Goal: Contribute content: Contribute content

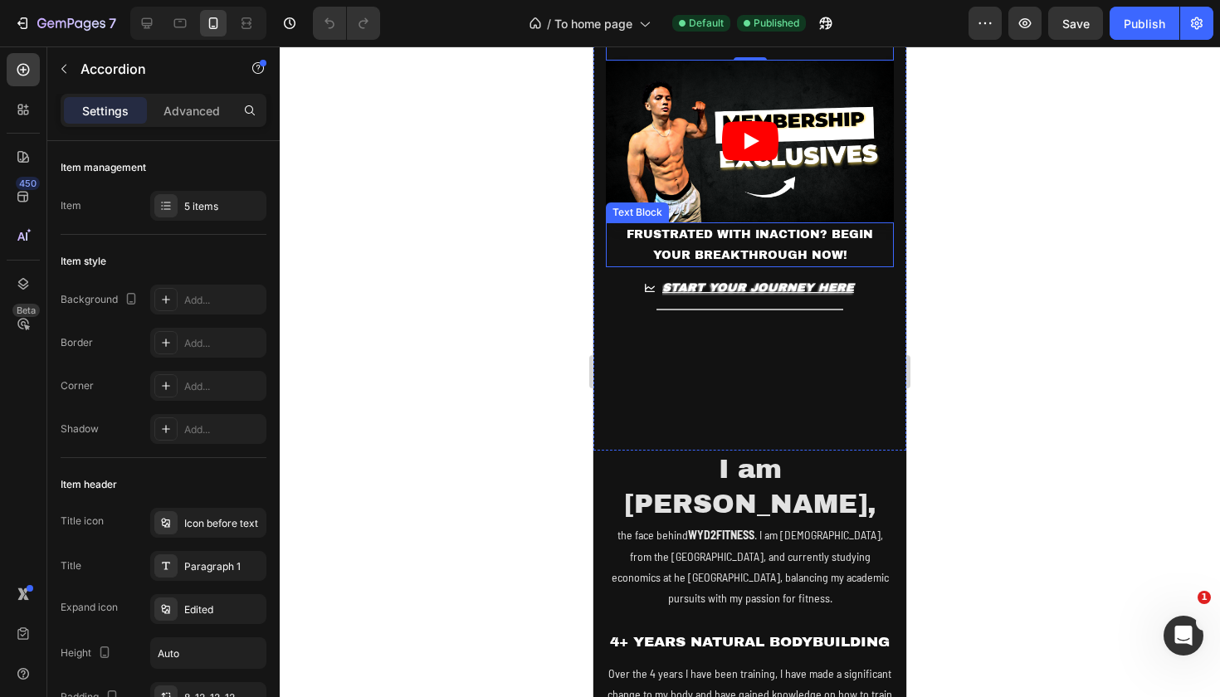
scroll to position [596, 0]
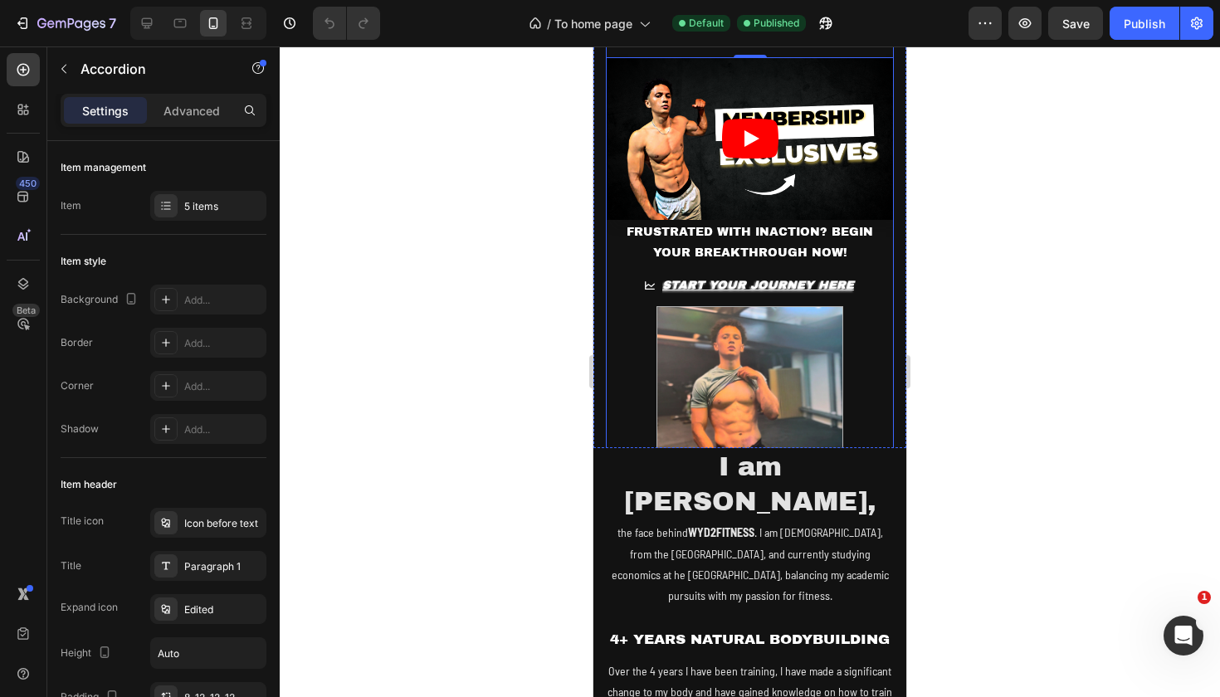
click at [794, 386] on img at bounding box center [750, 399] width 187 height 187
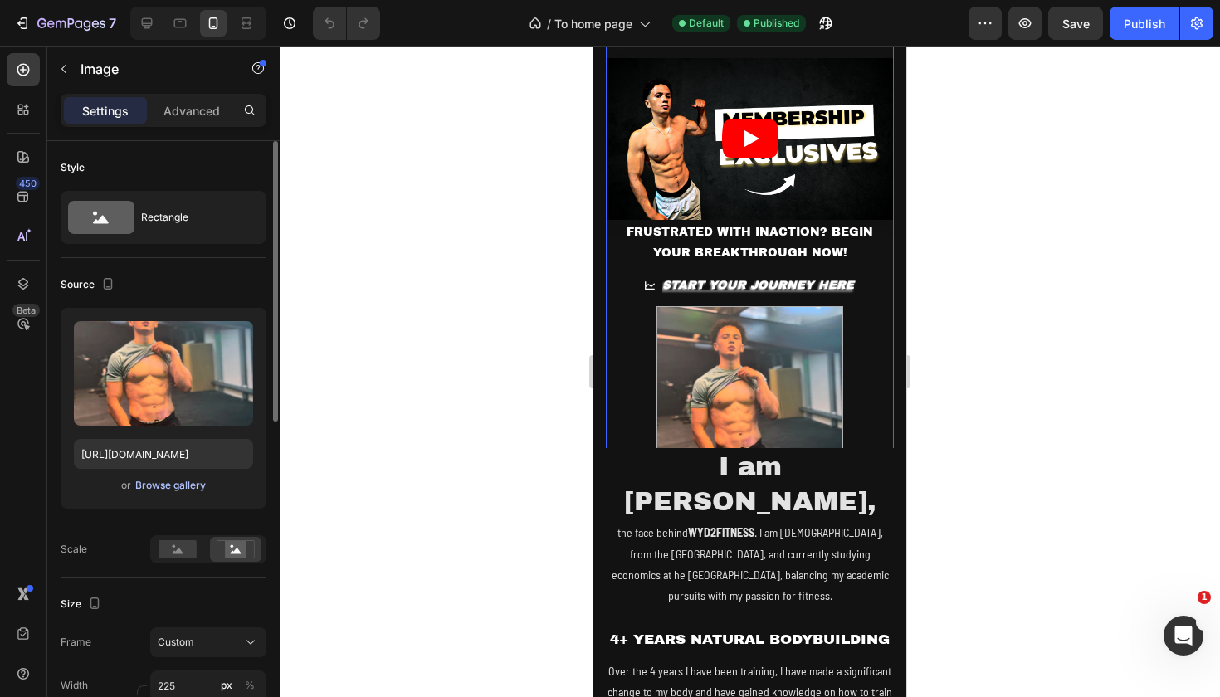
click at [149, 491] on div "Browse gallery" at bounding box center [170, 485] width 71 height 15
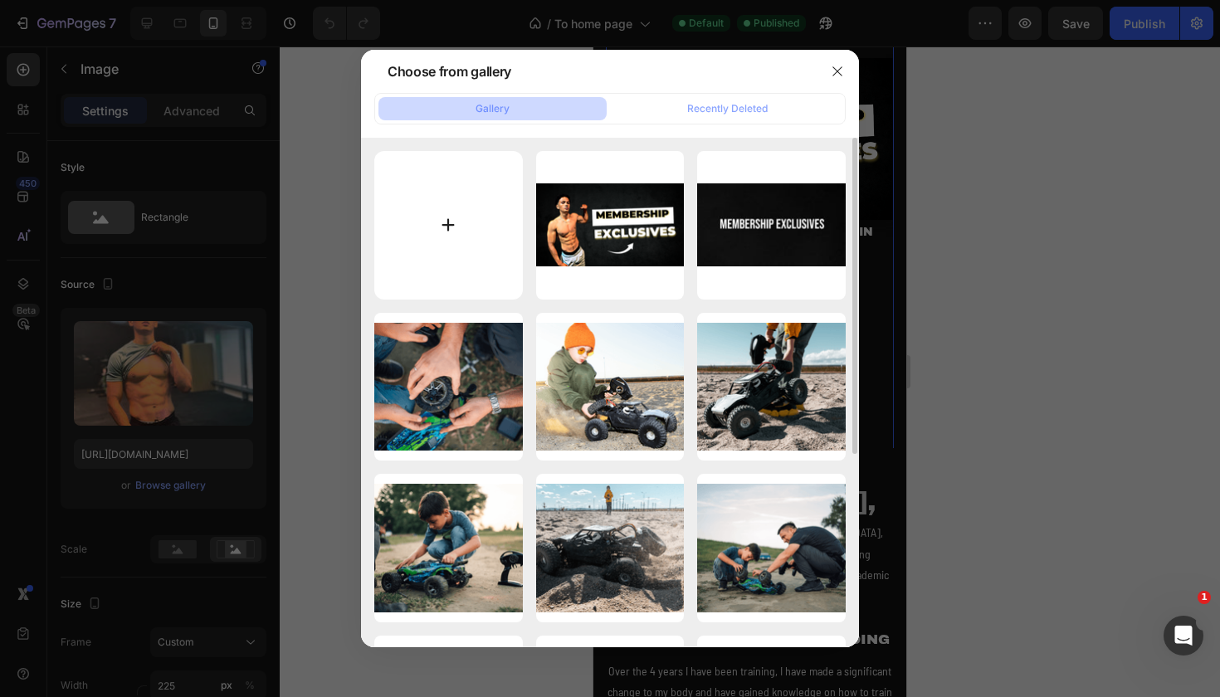
click at [465, 227] on input "file" at bounding box center [448, 225] width 149 height 149
type input "C:\fakepath\new banner.JPEG"
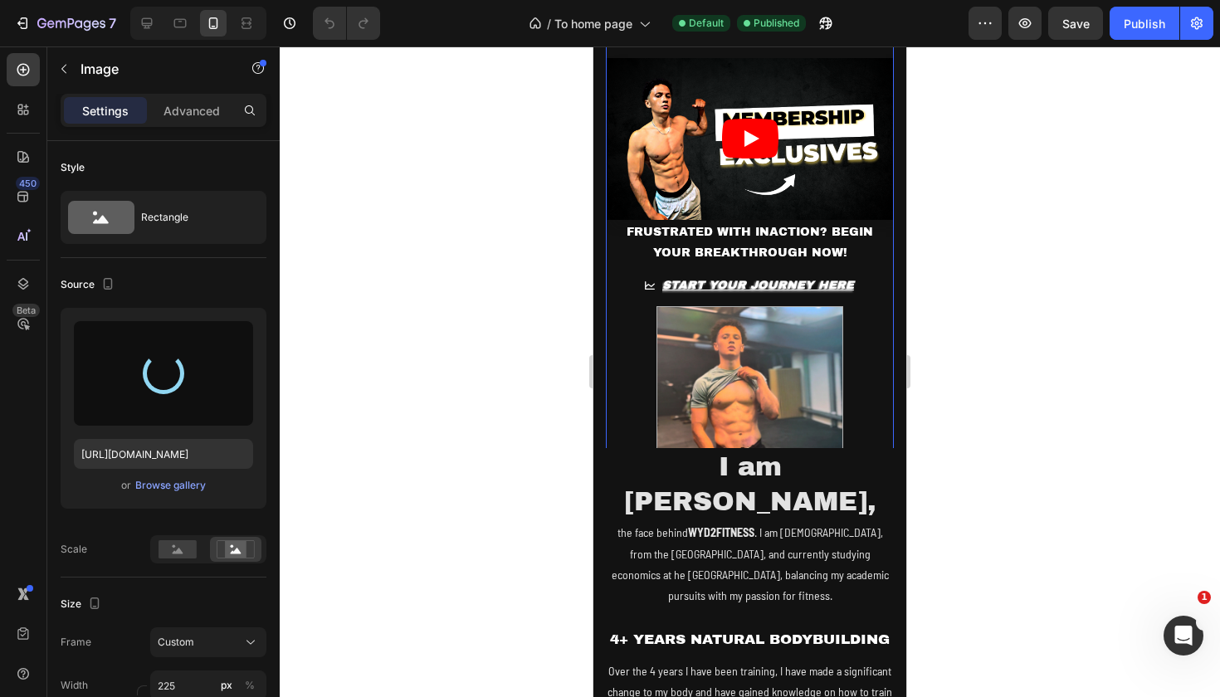
type input "[URL][DOMAIN_NAME]"
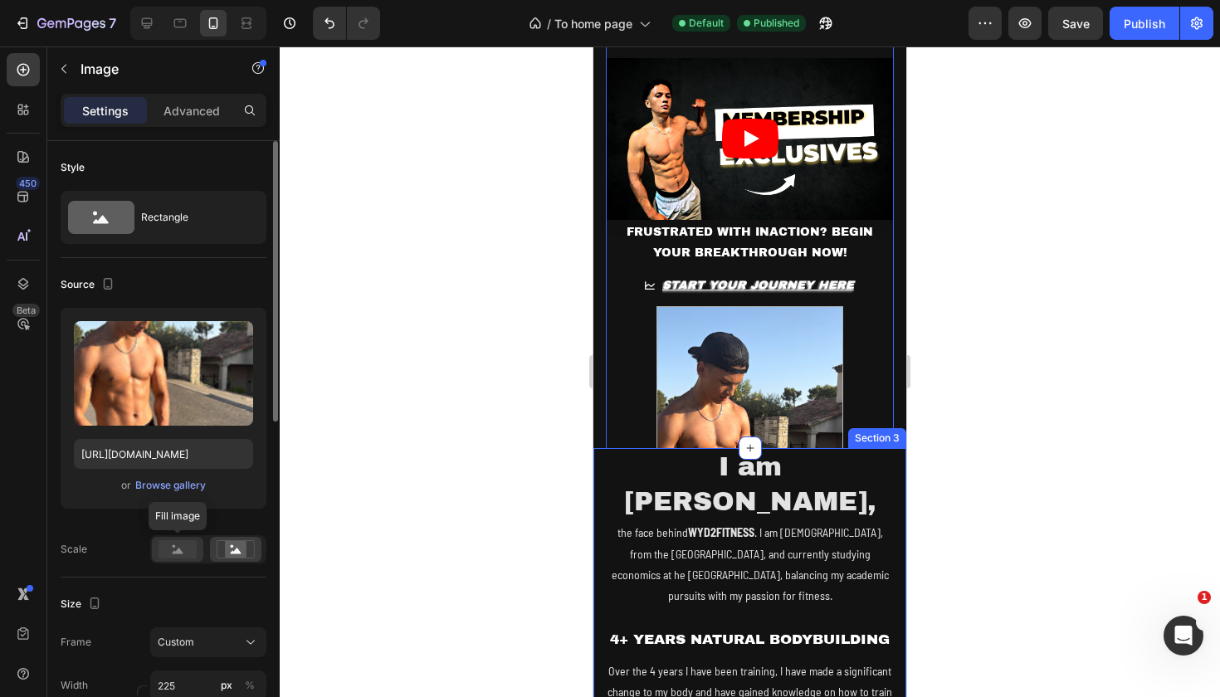
click at [179, 550] on icon at bounding box center [178, 551] width 11 height 6
click at [221, 549] on icon at bounding box center [236, 549] width 38 height 18
click at [198, 691] on input "225" at bounding box center [208, 686] width 116 height 30
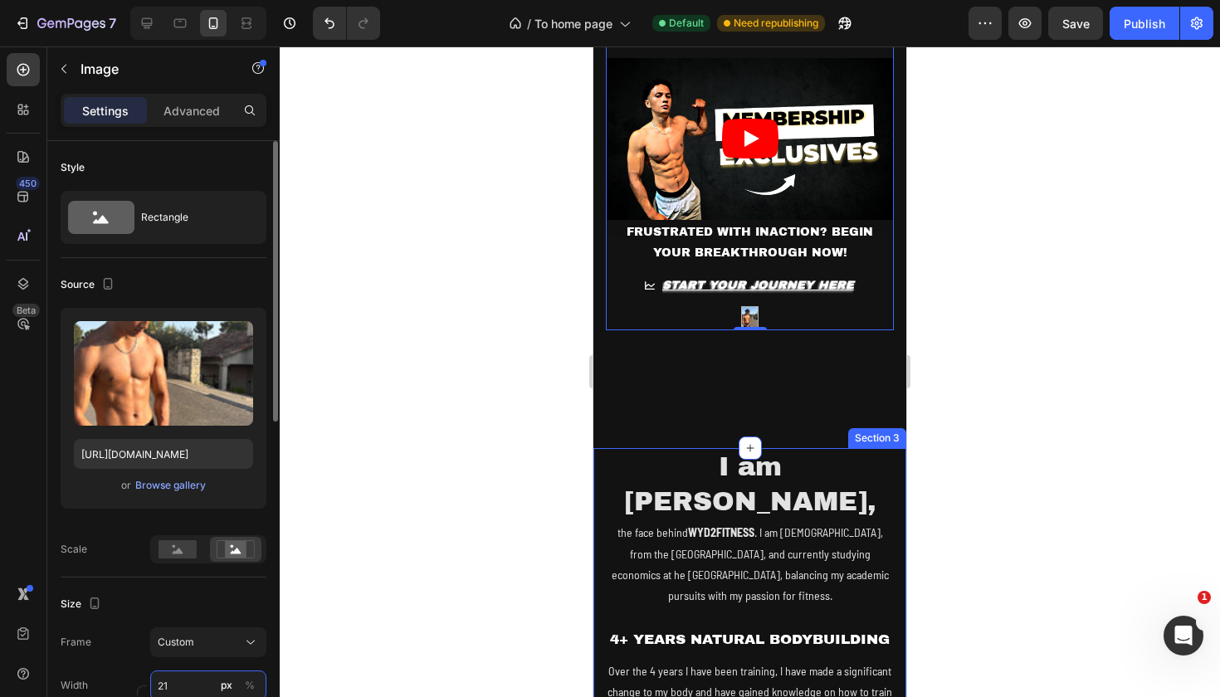
type input "2"
type input "1"
type input "2"
type input "3"
type input "1"
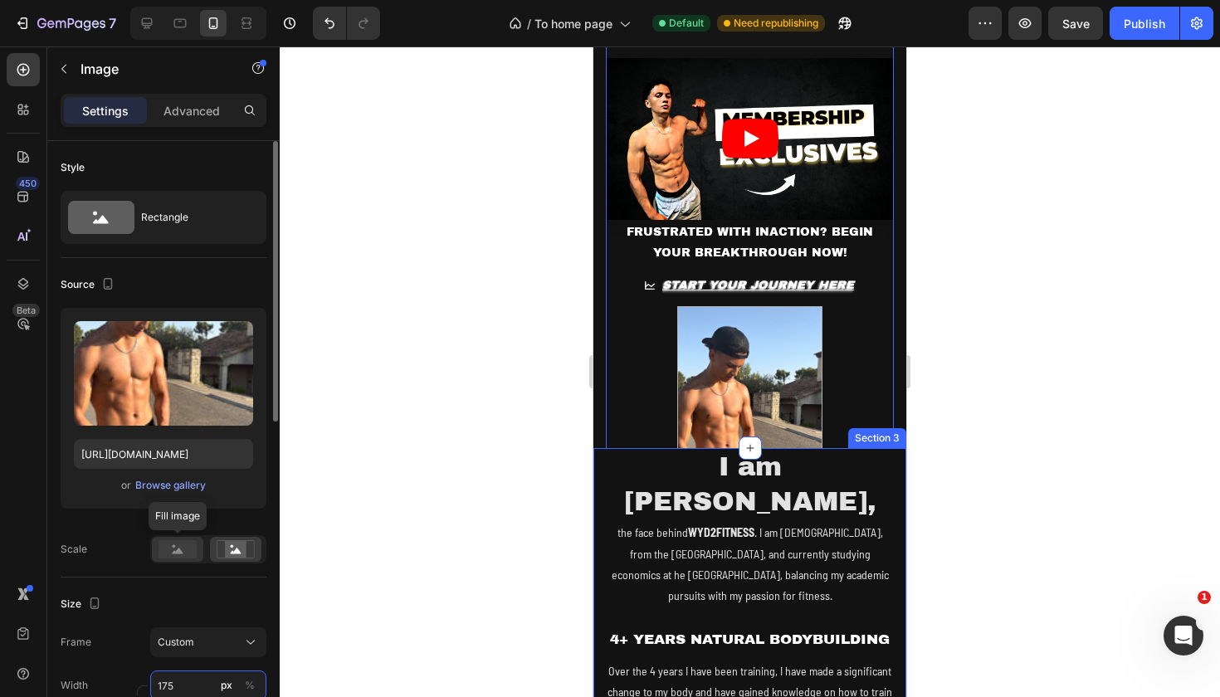
type input "175"
click at [178, 549] on rect at bounding box center [178, 549] width 38 height 18
click at [181, 551] on icon at bounding box center [178, 551] width 11 height 6
click at [219, 553] on icon at bounding box center [236, 549] width 38 height 18
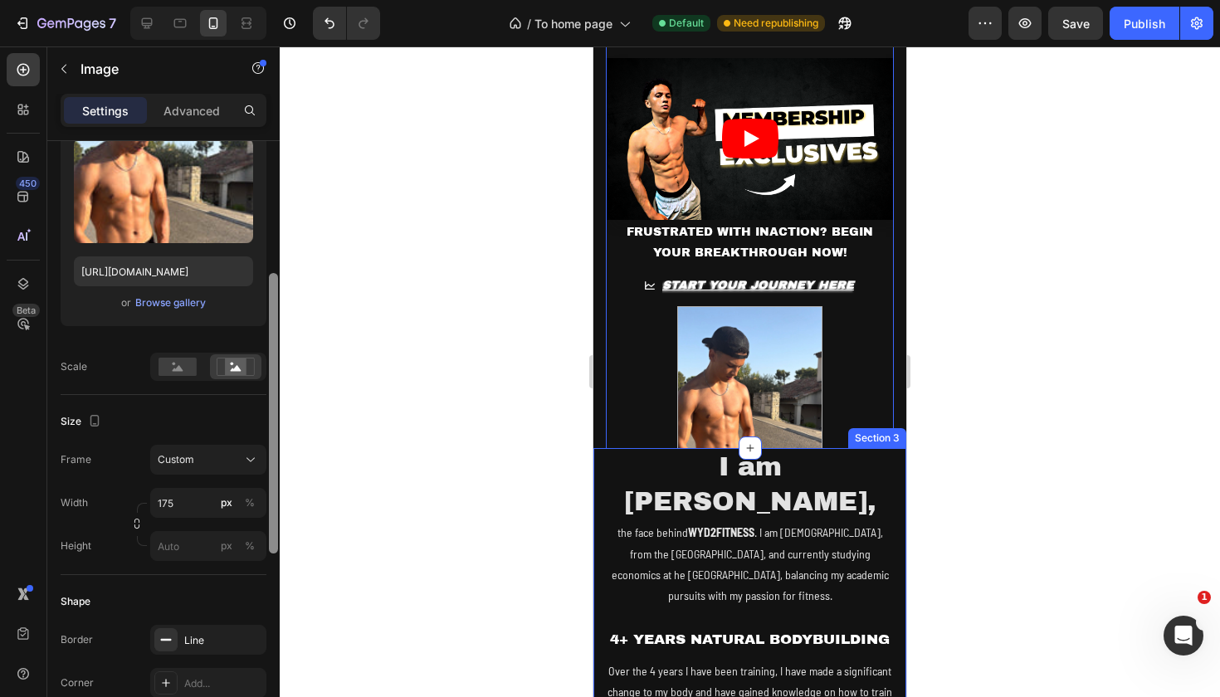
scroll to position [215, 0]
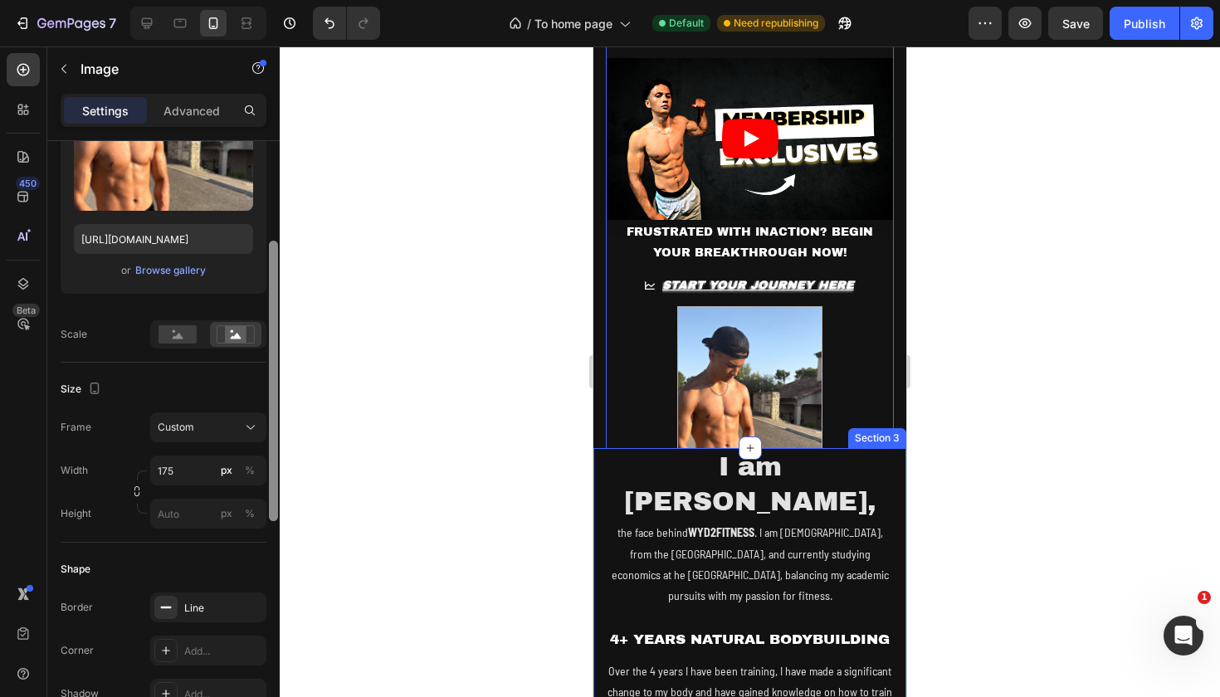
drag, startPoint x: 276, startPoint y: 394, endPoint x: 258, endPoint y: 495, distance: 101.9
click at [258, 495] on div "Style Rectangle Source Upload Image [URL][DOMAIN_NAME] or Browse gallery Scale …" at bounding box center [163, 442] width 232 height 603
click at [197, 516] on input "px %" at bounding box center [208, 514] width 116 height 30
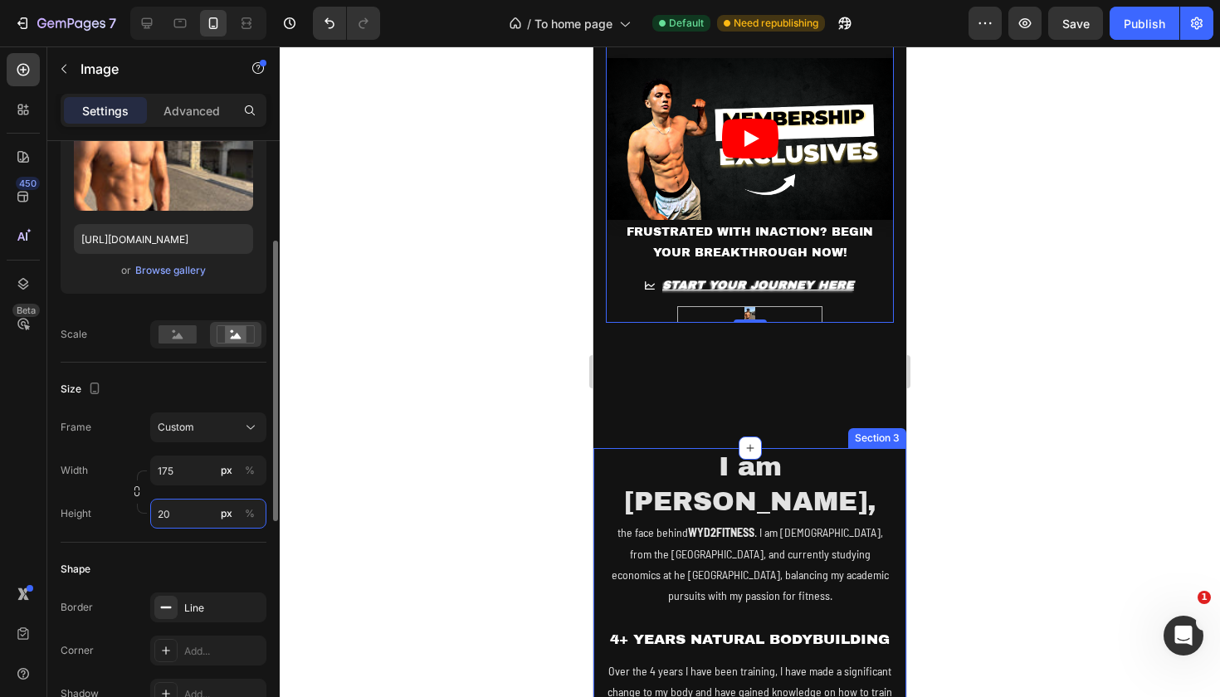
type input "2"
type input "3"
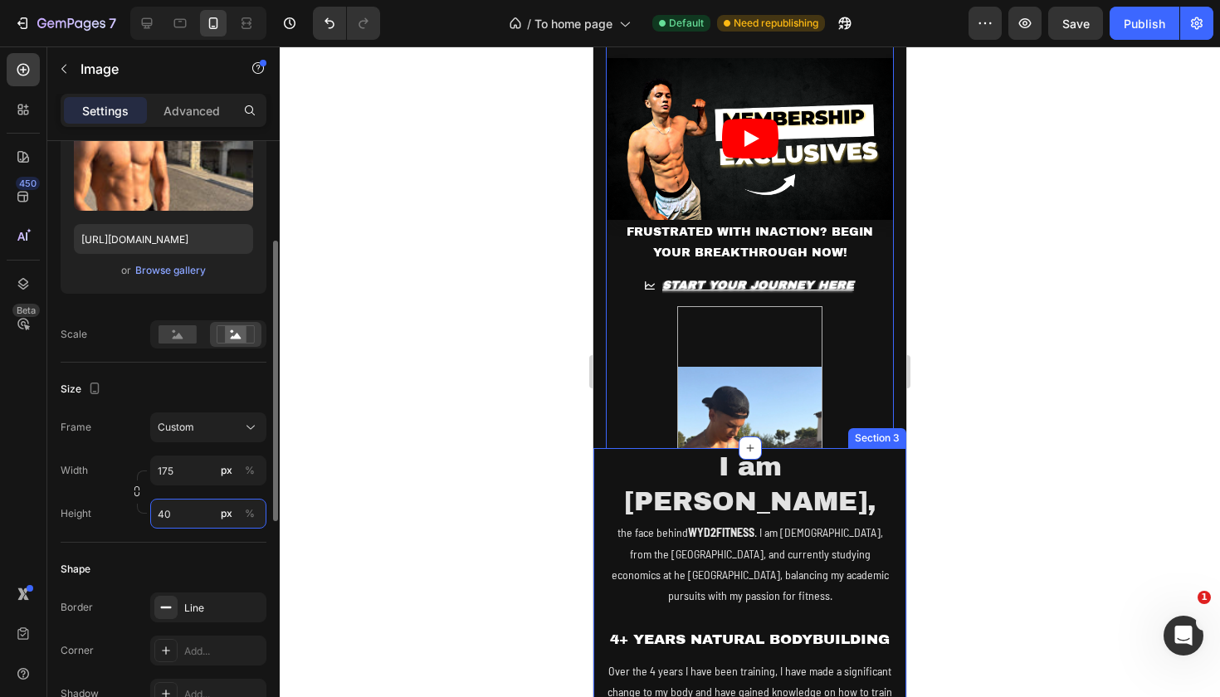
type input "4"
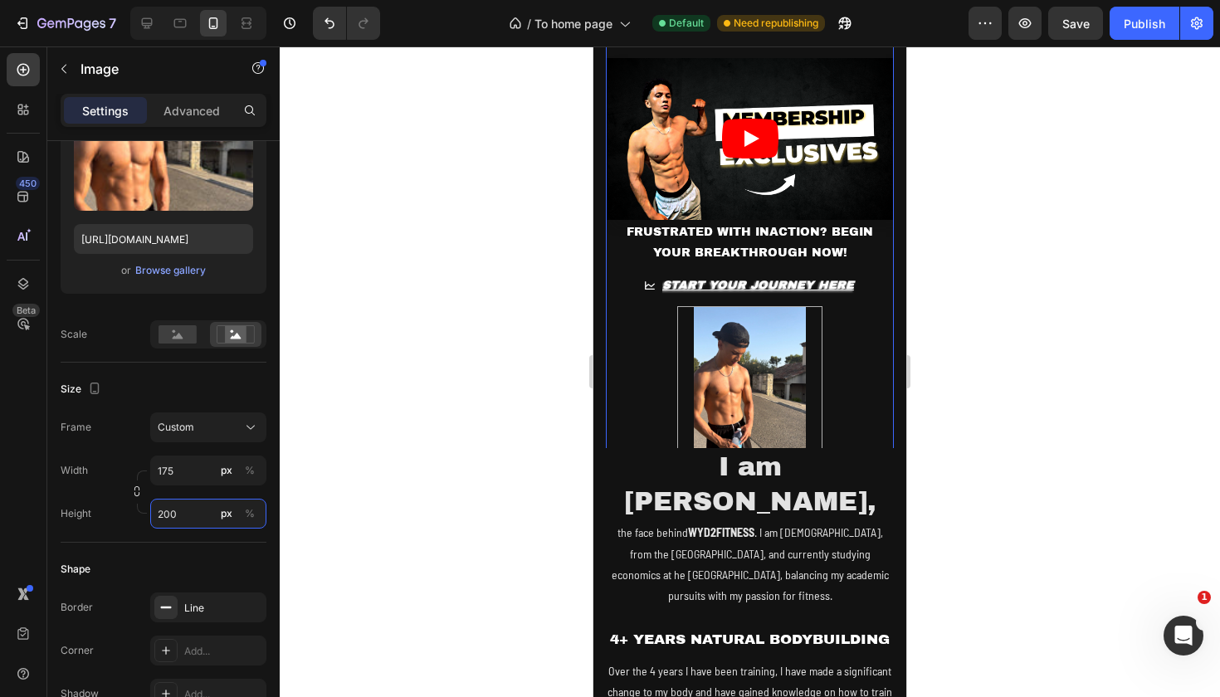
type input "200"
click at [952, 350] on div at bounding box center [750, 371] width 940 height 651
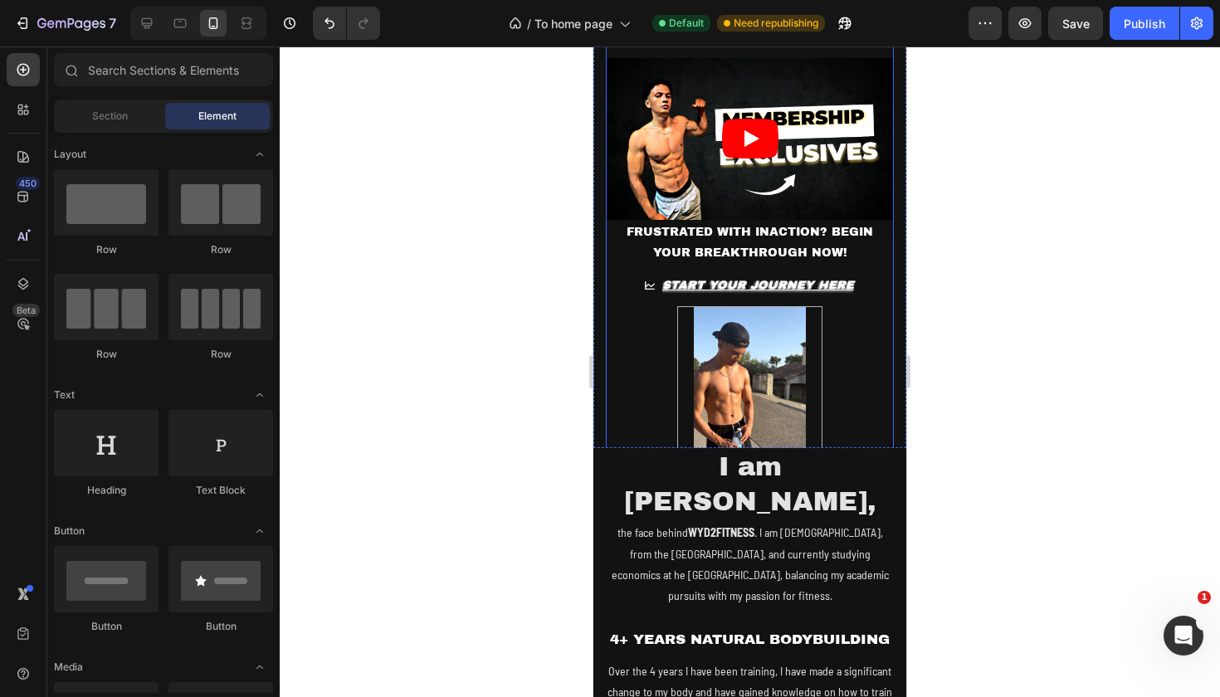
click at [811, 329] on img at bounding box center [749, 389] width 145 height 166
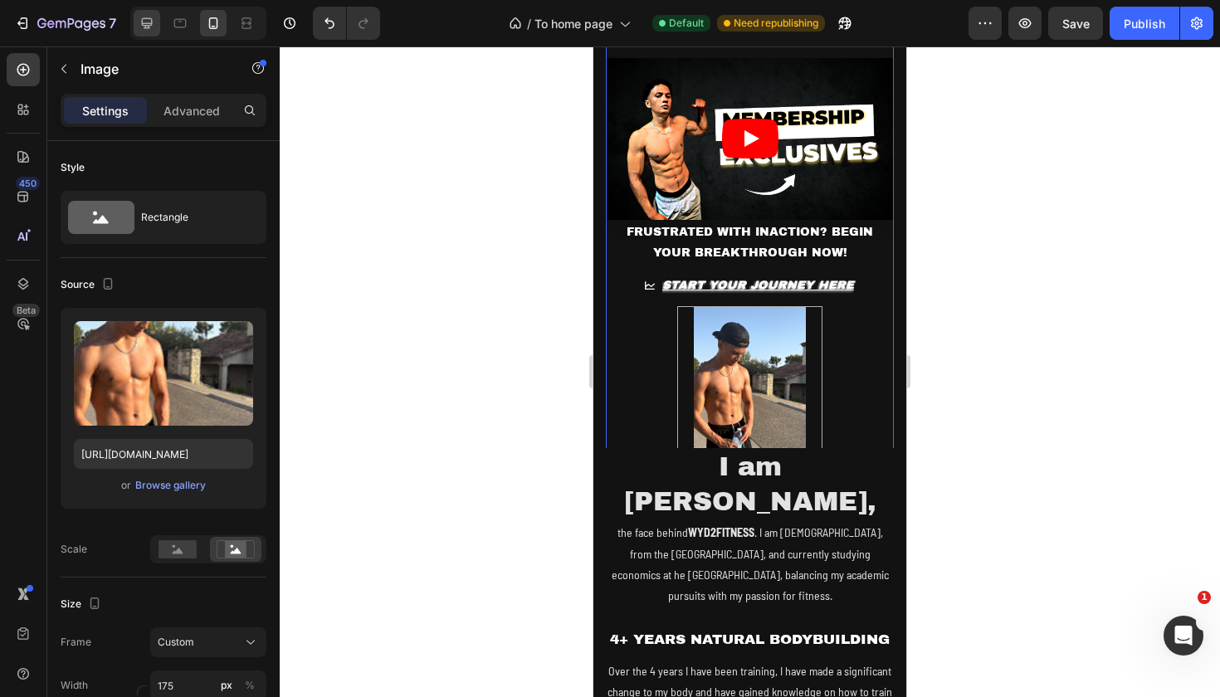
click at [150, 18] on icon at bounding box center [147, 23] width 11 height 11
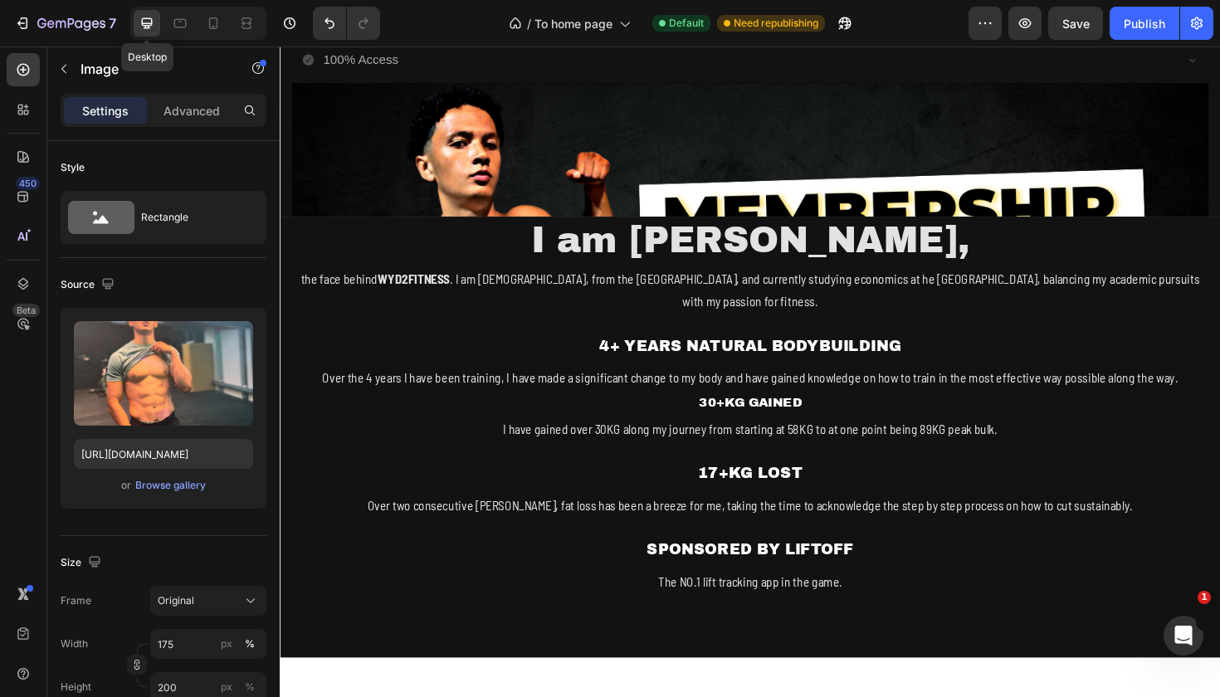
type input "[URL][DOMAIN_NAME]"
type input "100"
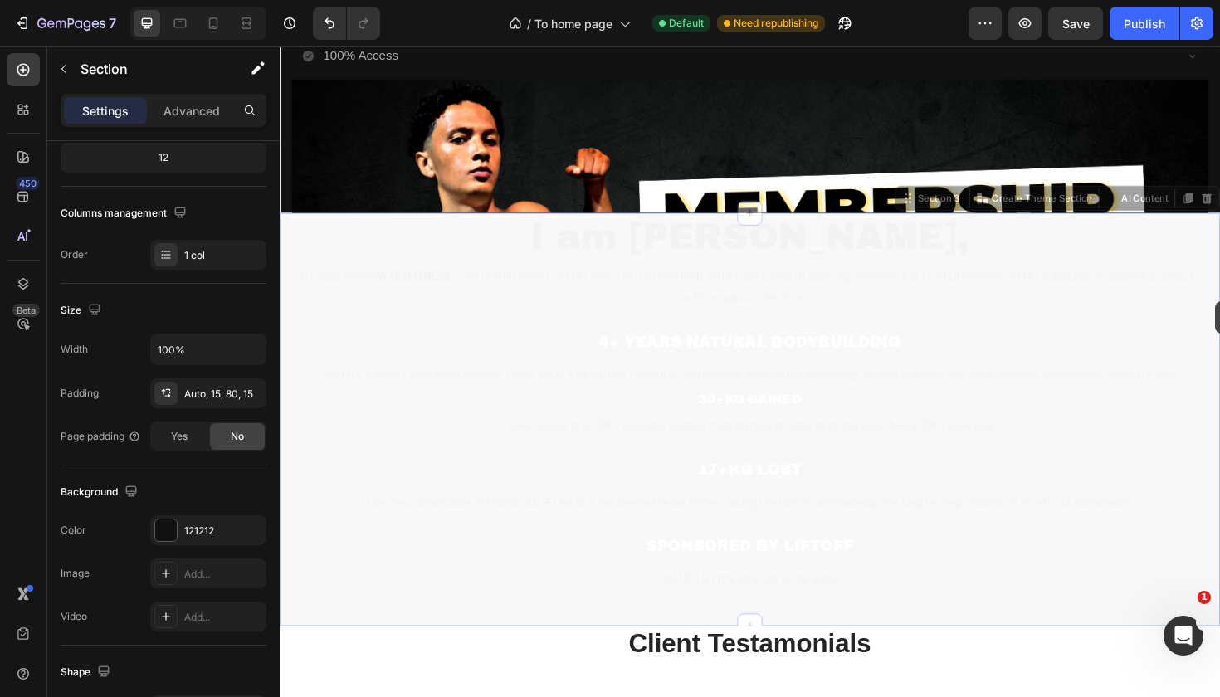
scroll to position [595, 0]
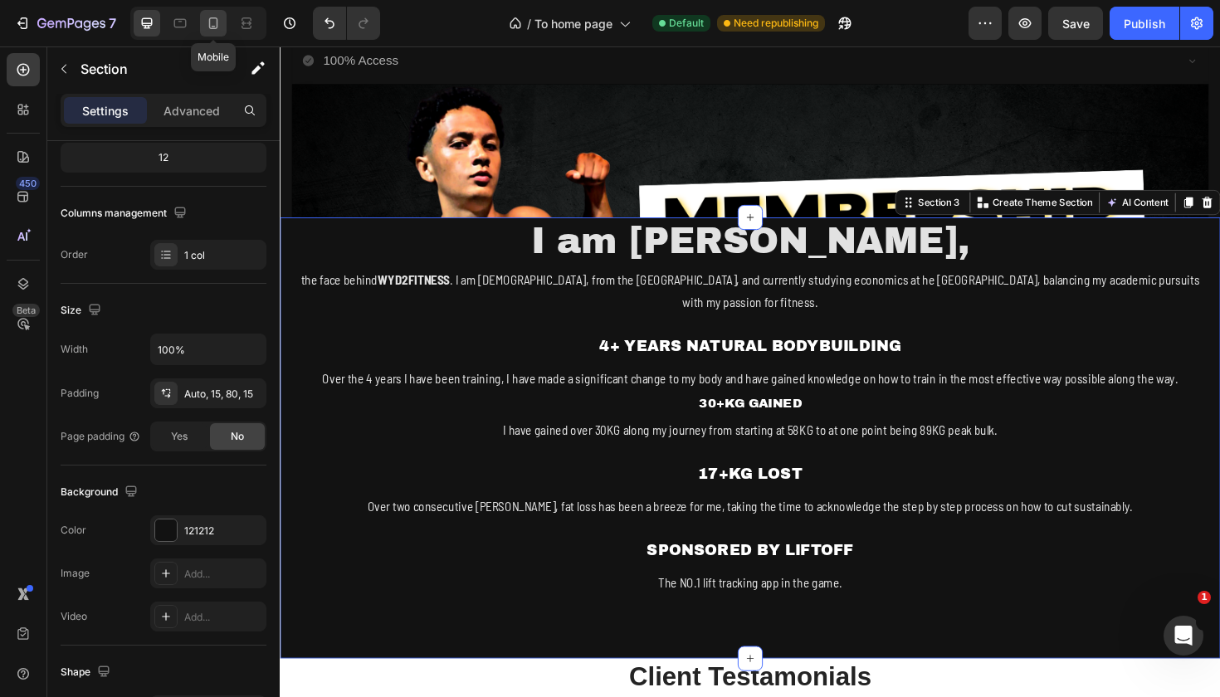
click at [213, 23] on icon at bounding box center [213, 23] width 17 height 17
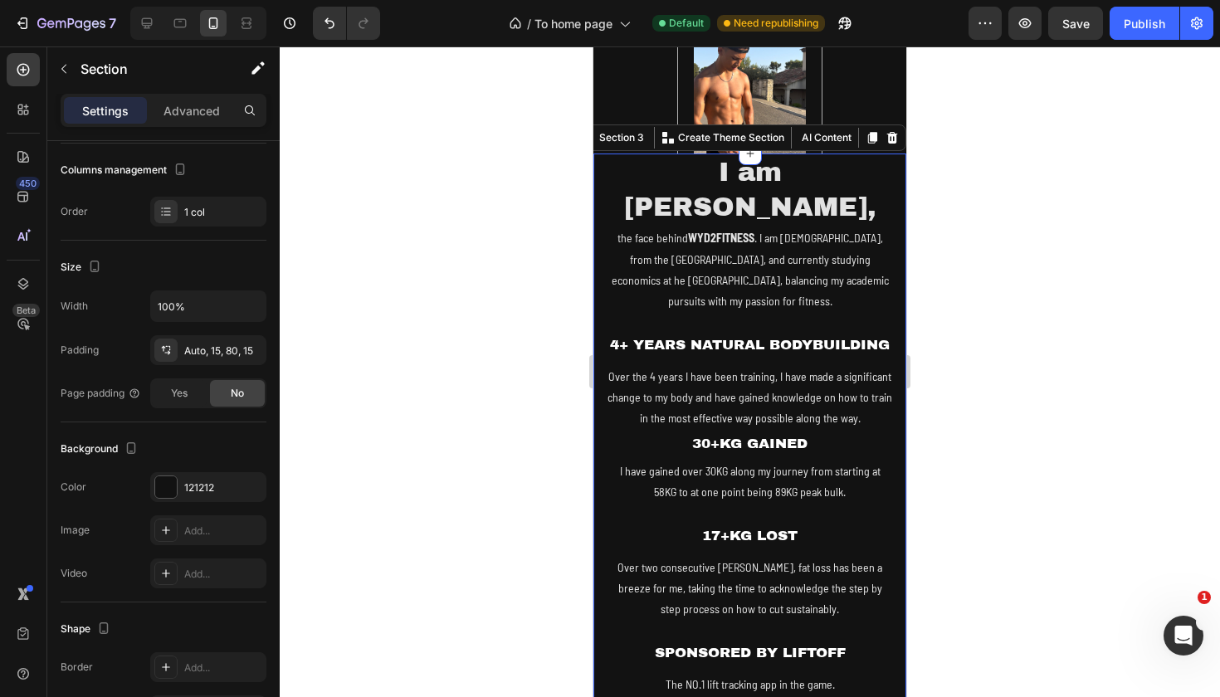
scroll to position [940, 0]
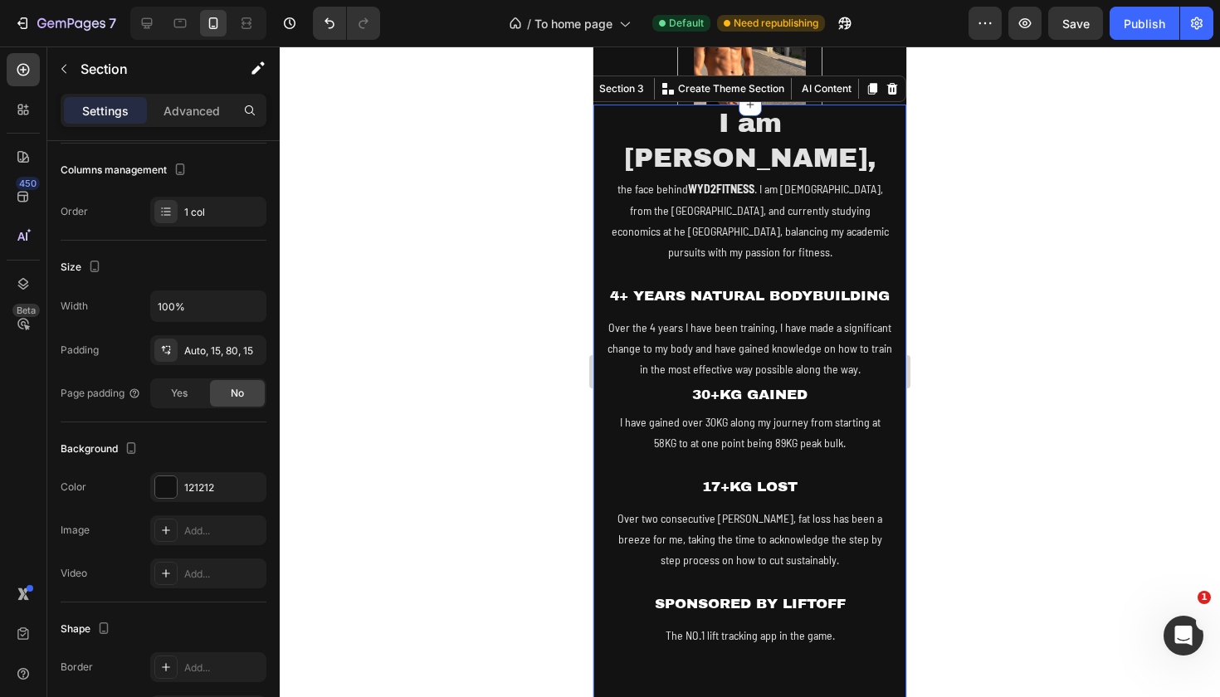
click at [1051, 263] on div at bounding box center [750, 371] width 940 height 651
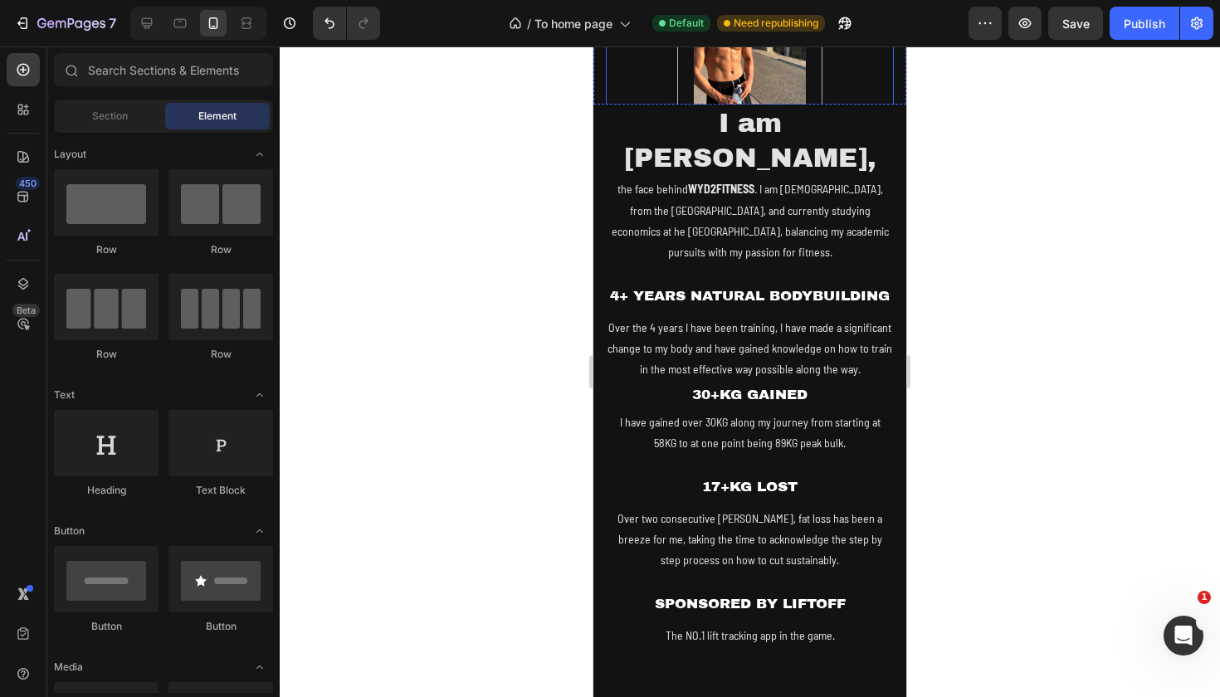
click at [808, 74] on img at bounding box center [749, 46] width 145 height 166
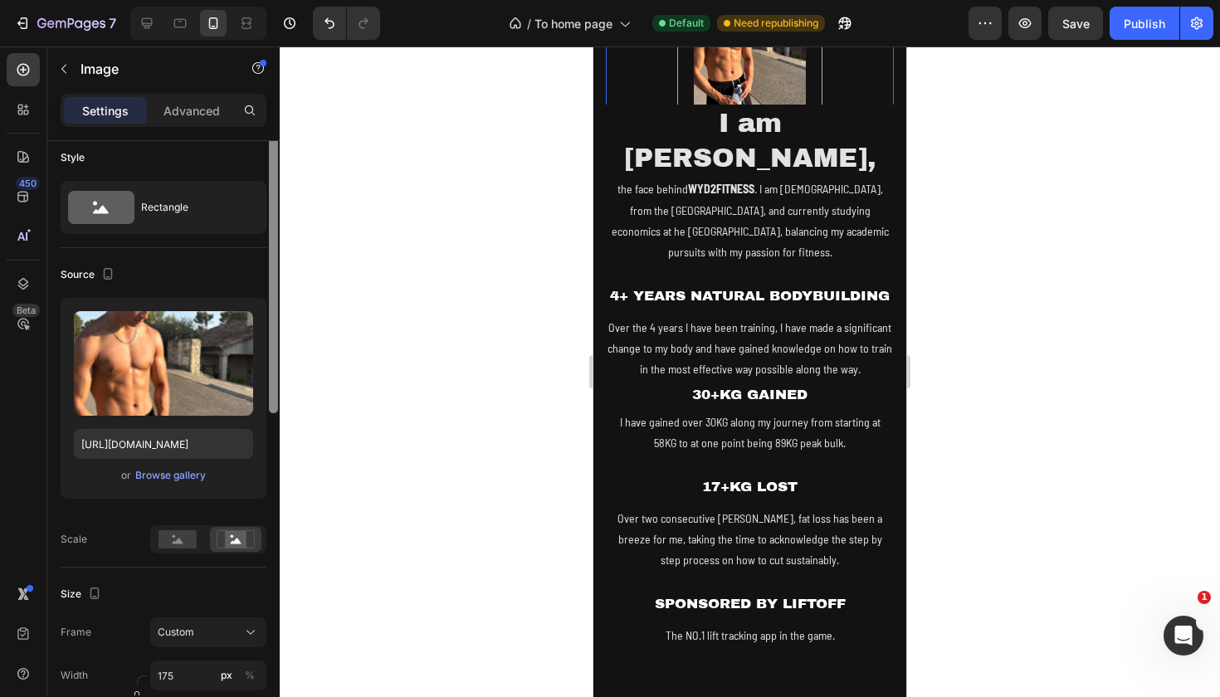
scroll to position [0, 0]
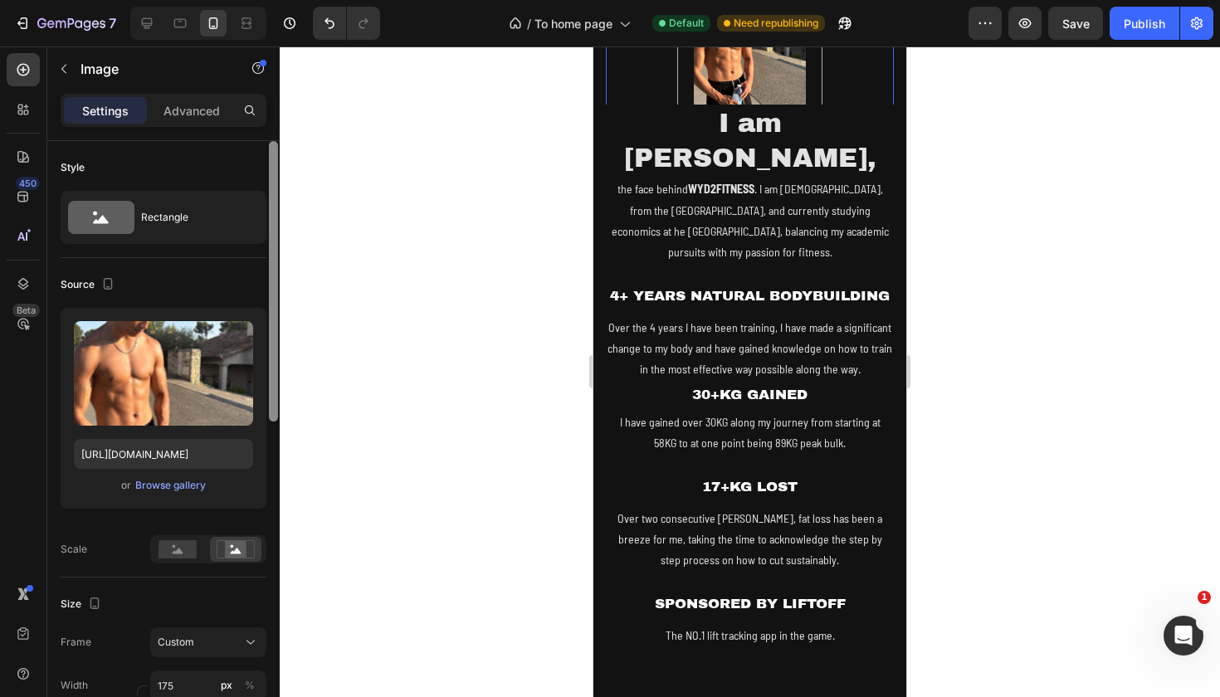
drag, startPoint x: 273, startPoint y: 391, endPoint x: 267, endPoint y: 288, distance: 103.1
click at [267, 288] on div at bounding box center [273, 442] width 12 height 603
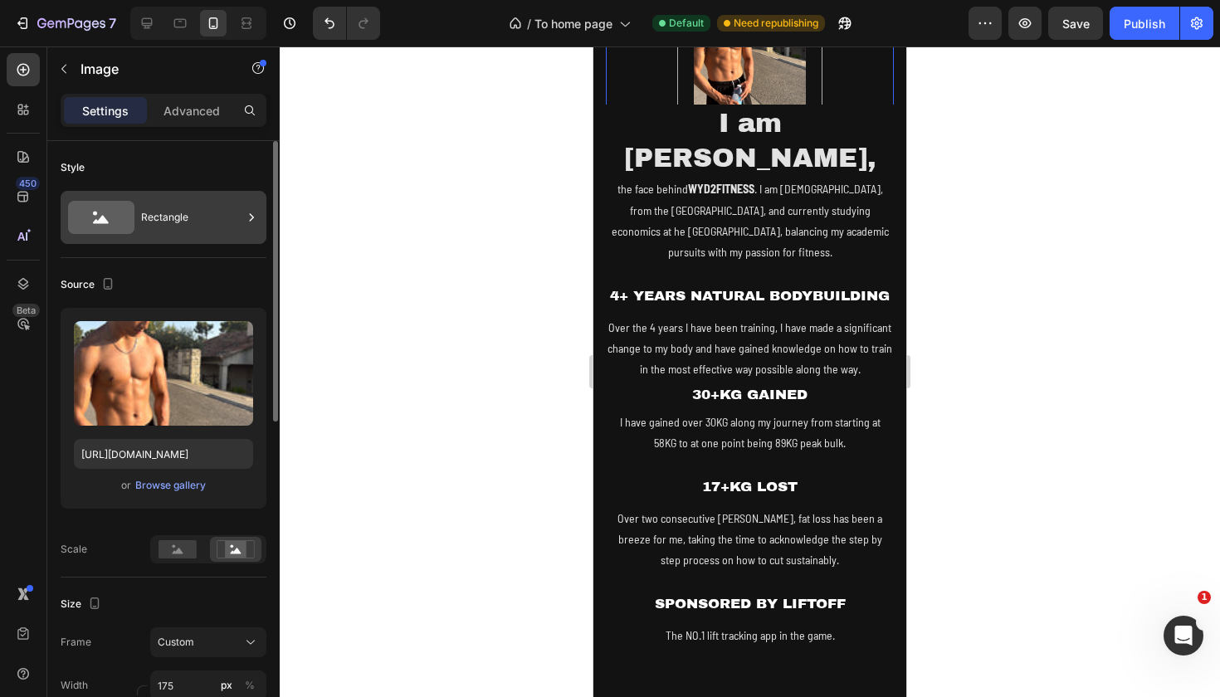
click at [189, 218] on div "Rectangle" at bounding box center [191, 217] width 101 height 38
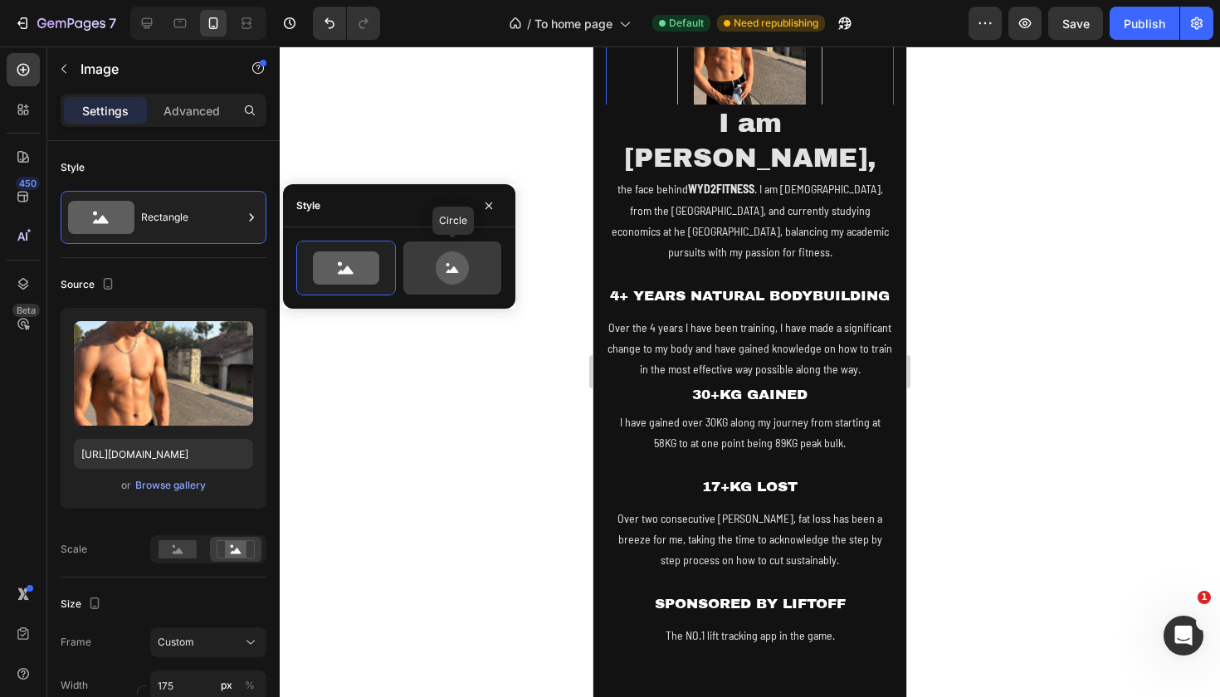
click at [456, 271] on icon at bounding box center [453, 269] width 12 height 7
type input "80"
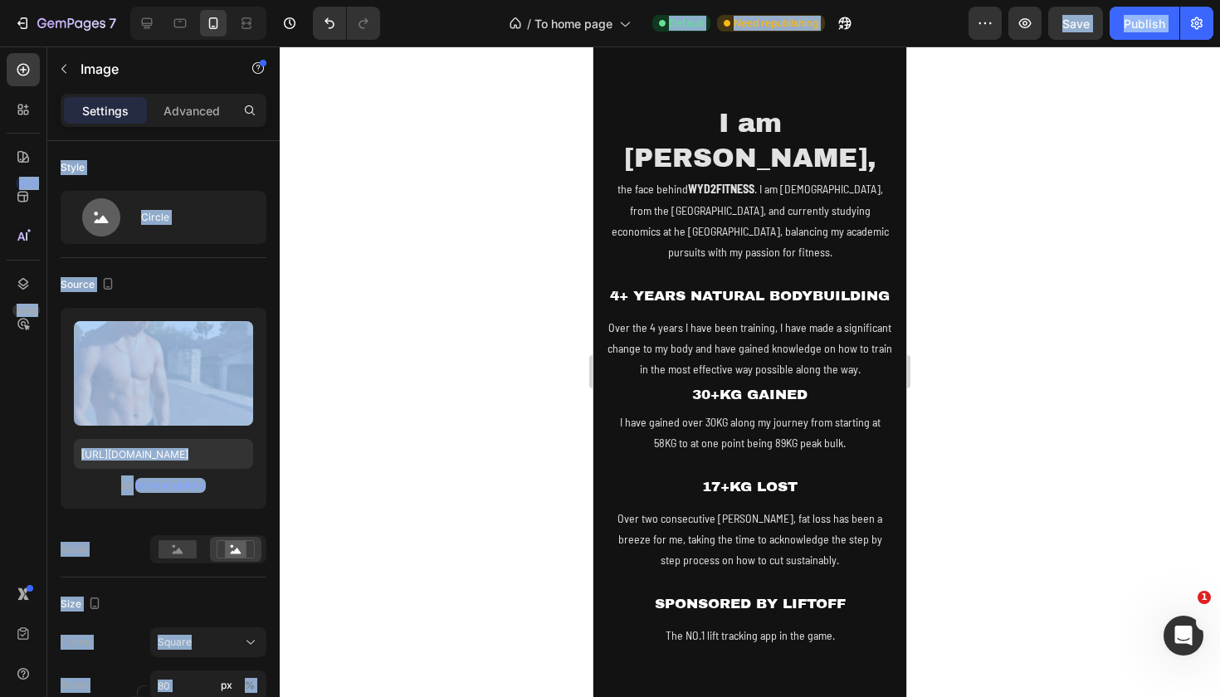
drag, startPoint x: 1107, startPoint y: 270, endPoint x: 1074, endPoint y: 2, distance: 270.2
click at [1075, 0] on html "7 / To home page Default Need republishing Preview Save Publish 450 Beta Sectio…" at bounding box center [610, 0] width 1220 height 0
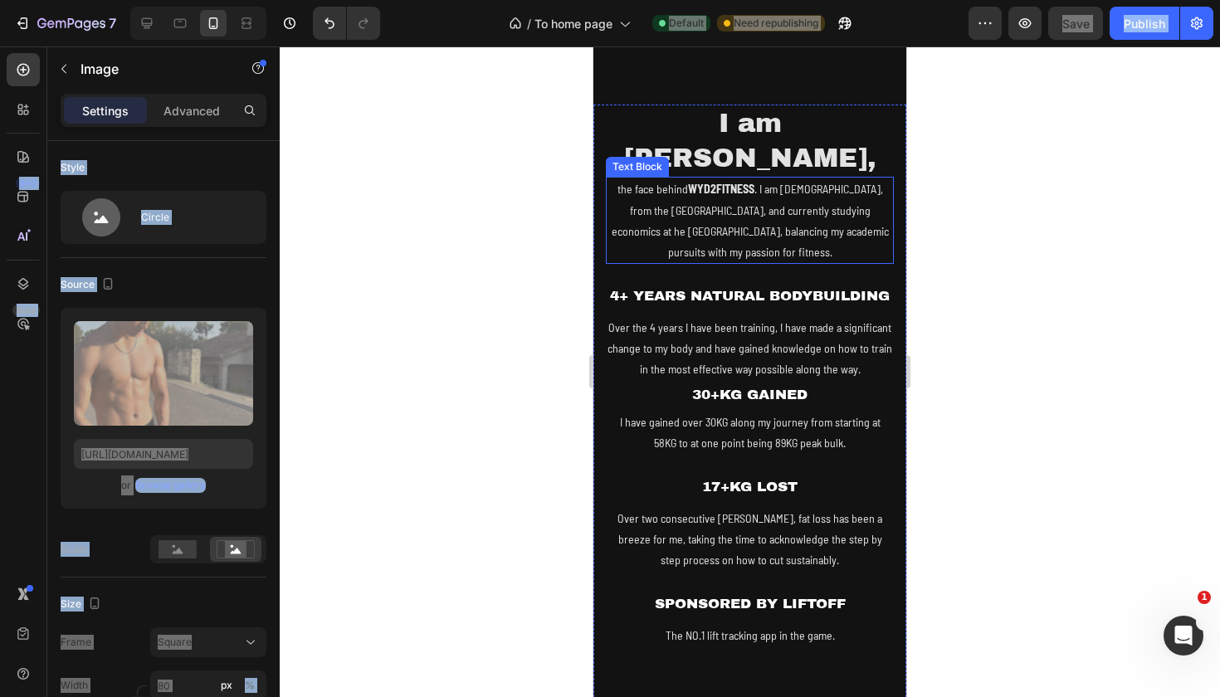
click at [812, 178] on p "the face behind WYD2FITNESS . I am [DEMOGRAPHIC_DATA], from the [GEOGRAPHIC_DAT…" at bounding box center [750, 220] width 285 height 84
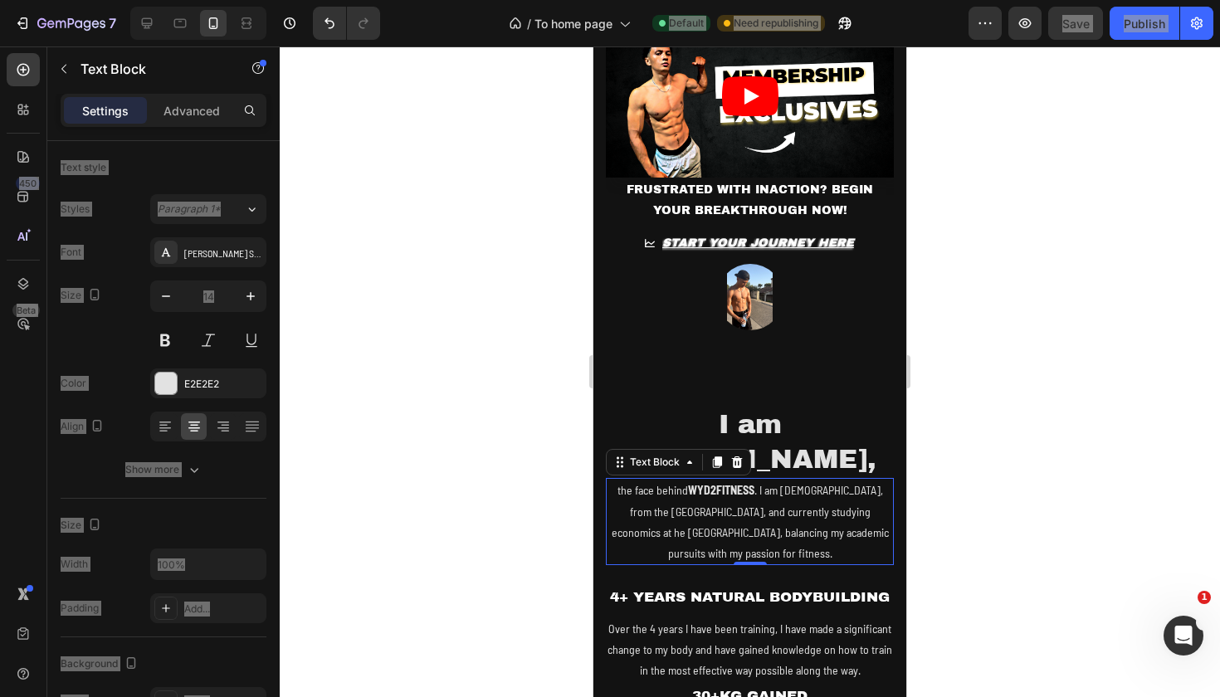
scroll to position [634, 0]
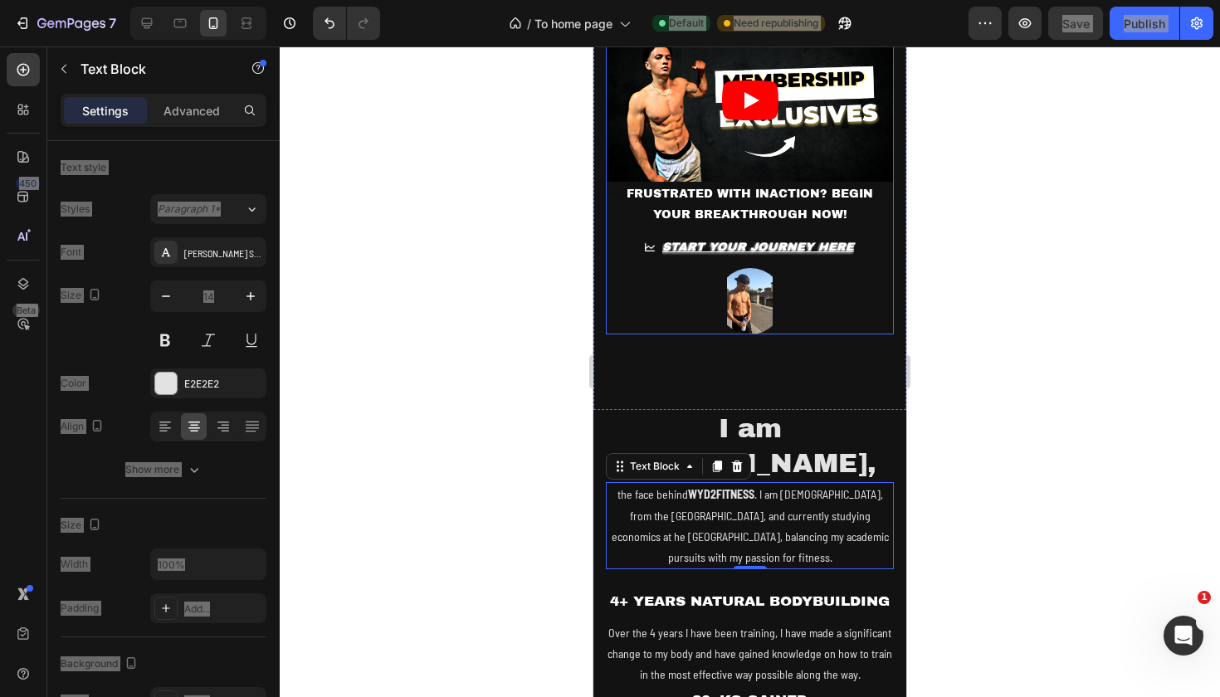
click at [757, 286] on img at bounding box center [750, 301] width 66 height 66
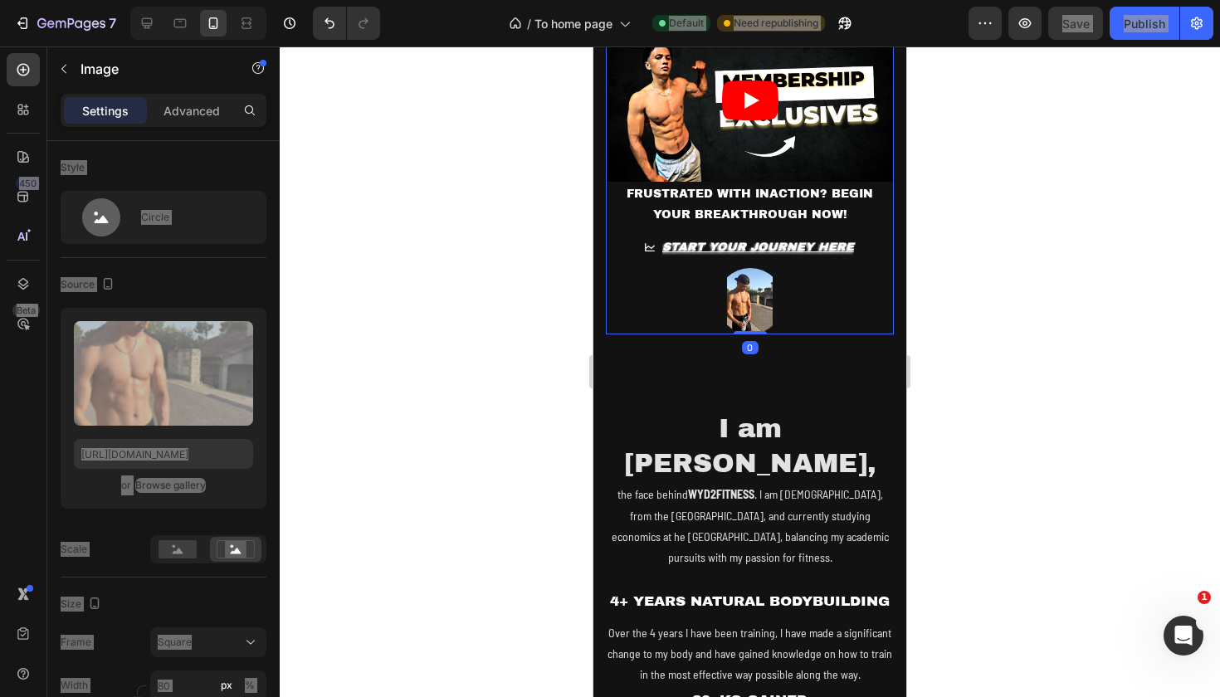
click at [758, 310] on img at bounding box center [750, 301] width 66 height 66
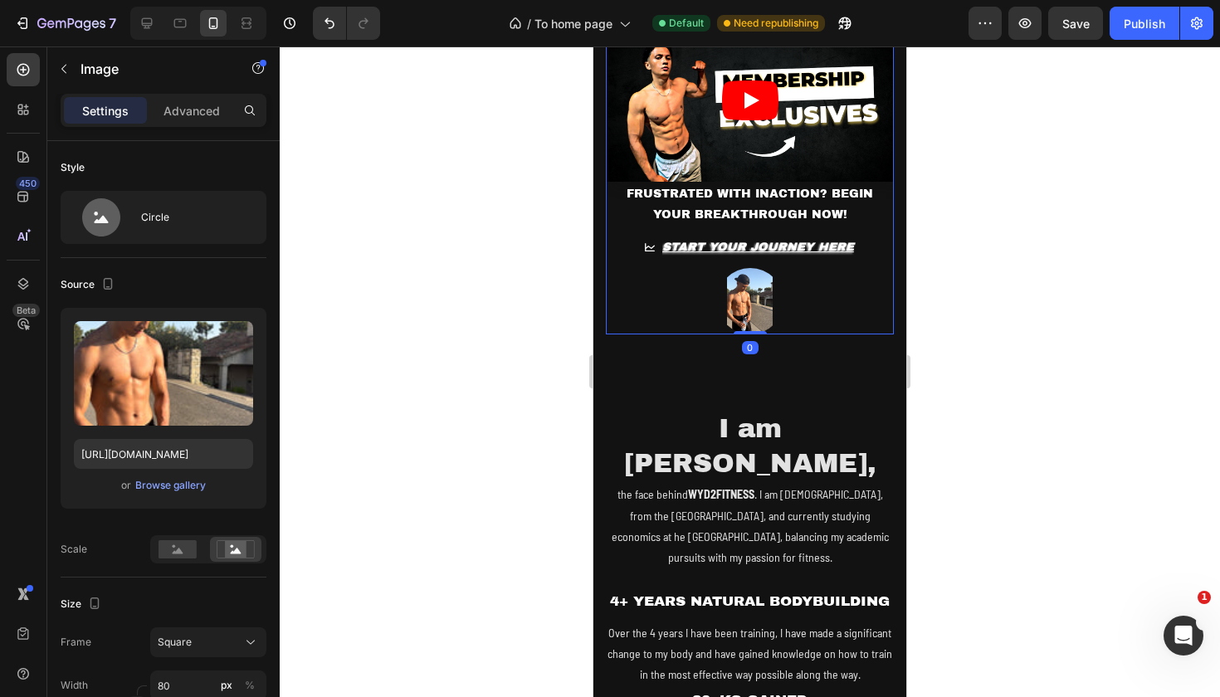
click at [966, 330] on div at bounding box center [750, 371] width 940 height 651
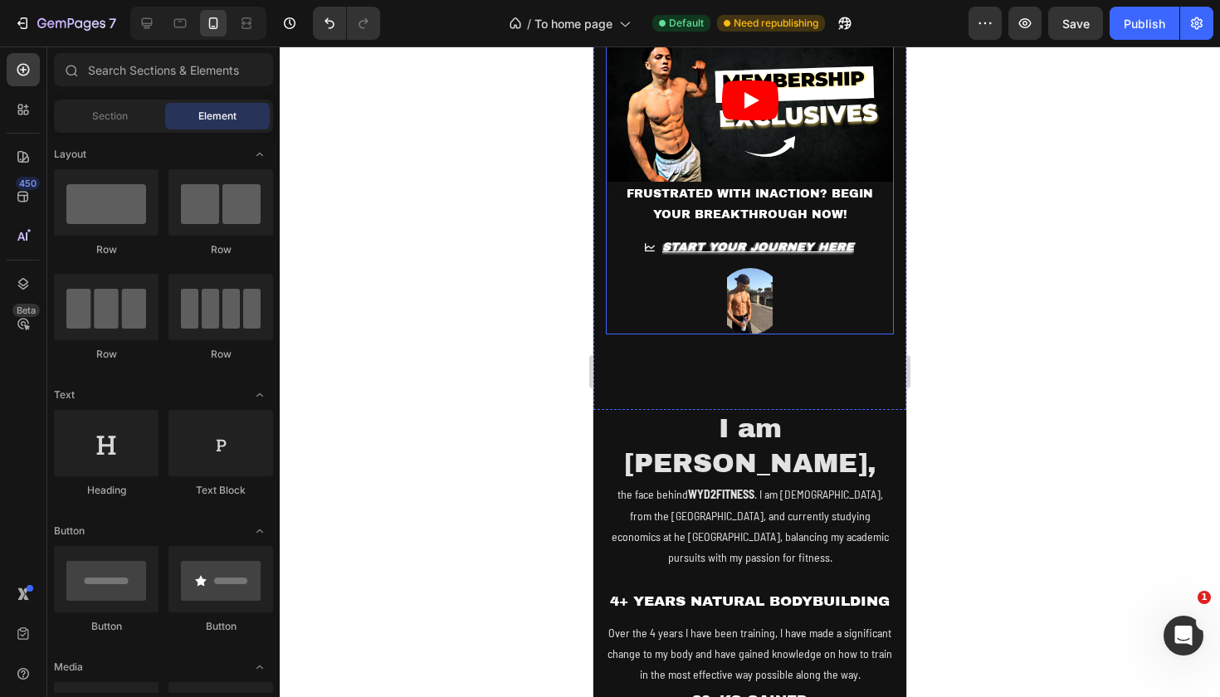
click at [779, 325] on div at bounding box center [750, 301] width 288 height 66
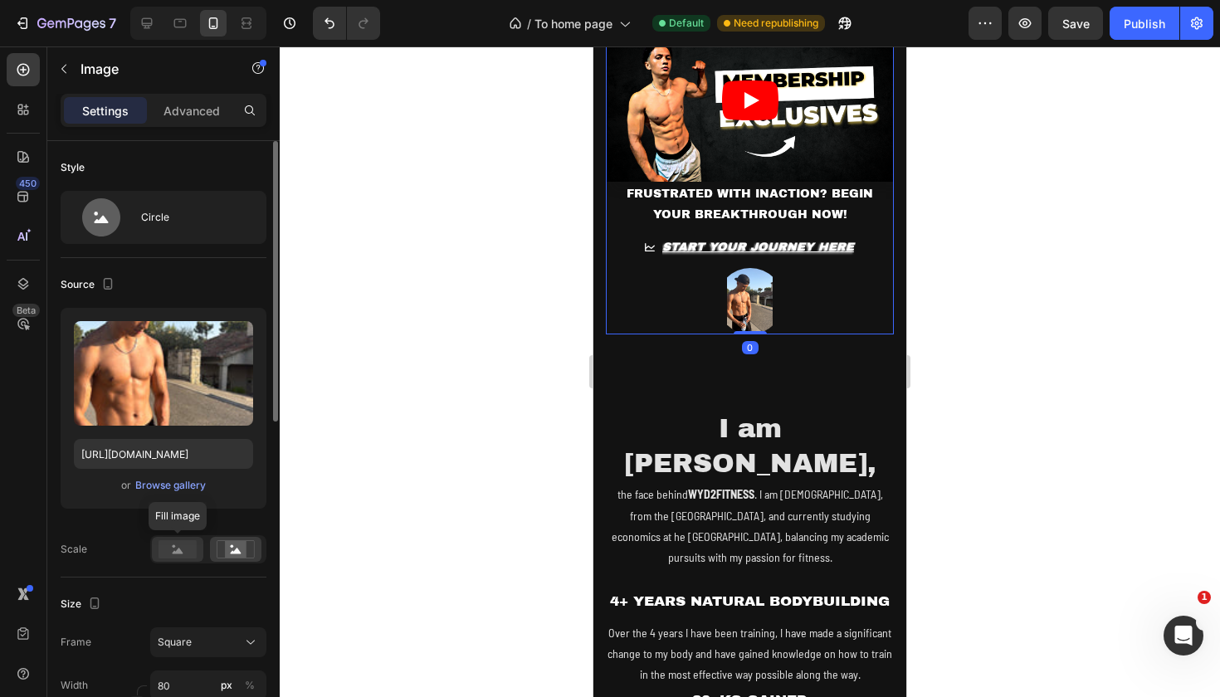
click at [171, 541] on rect at bounding box center [178, 549] width 38 height 18
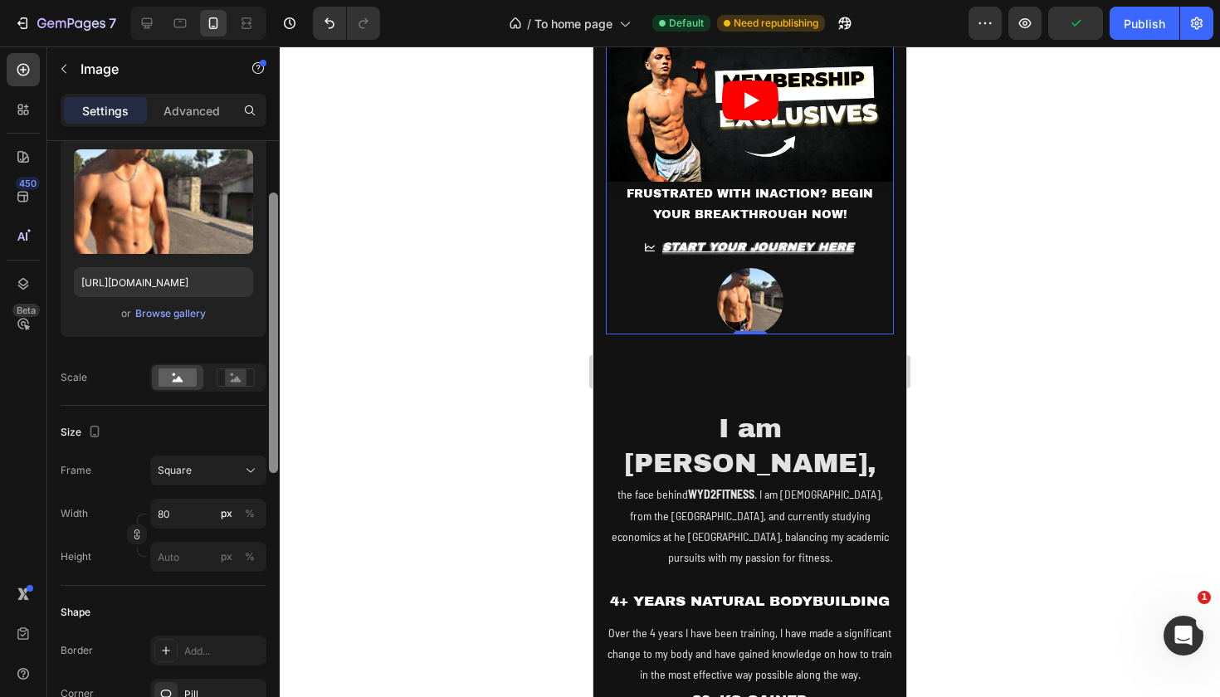
scroll to position [178, 0]
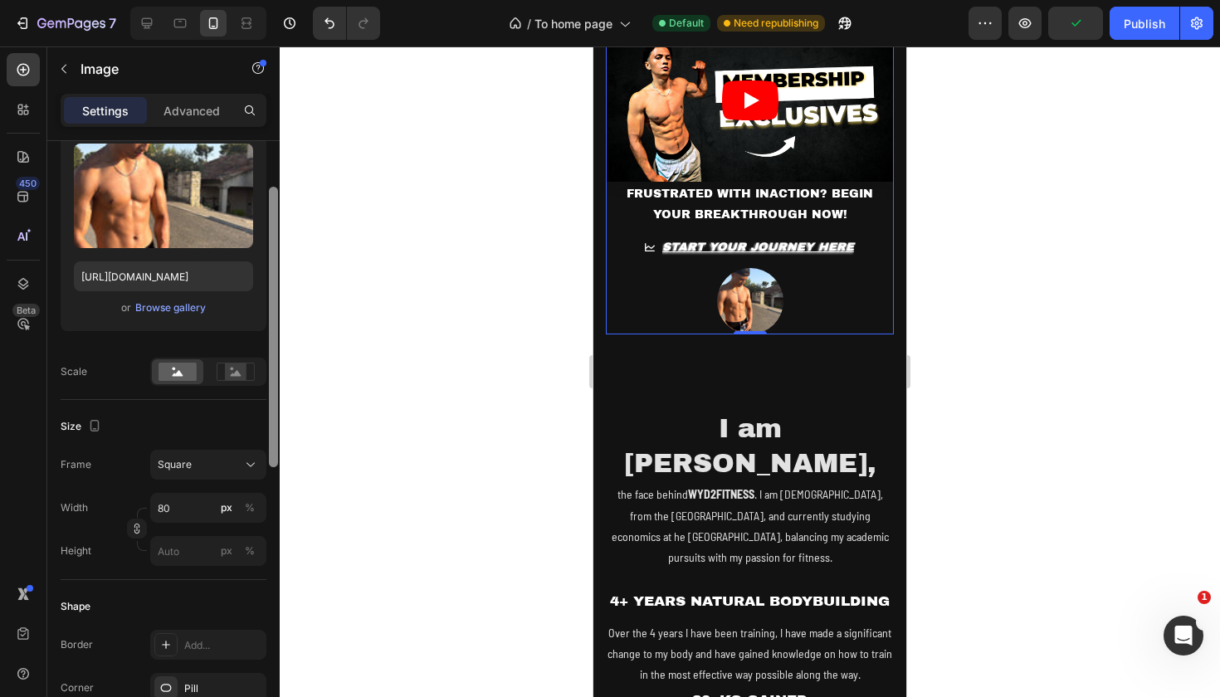
drag, startPoint x: 273, startPoint y: 330, endPoint x: 263, endPoint y: 412, distance: 82.8
click at [263, 413] on div "Style Circle Source Upload Image [URL][DOMAIN_NAME] or Browse gallery Scale Siz…" at bounding box center [163, 442] width 232 height 603
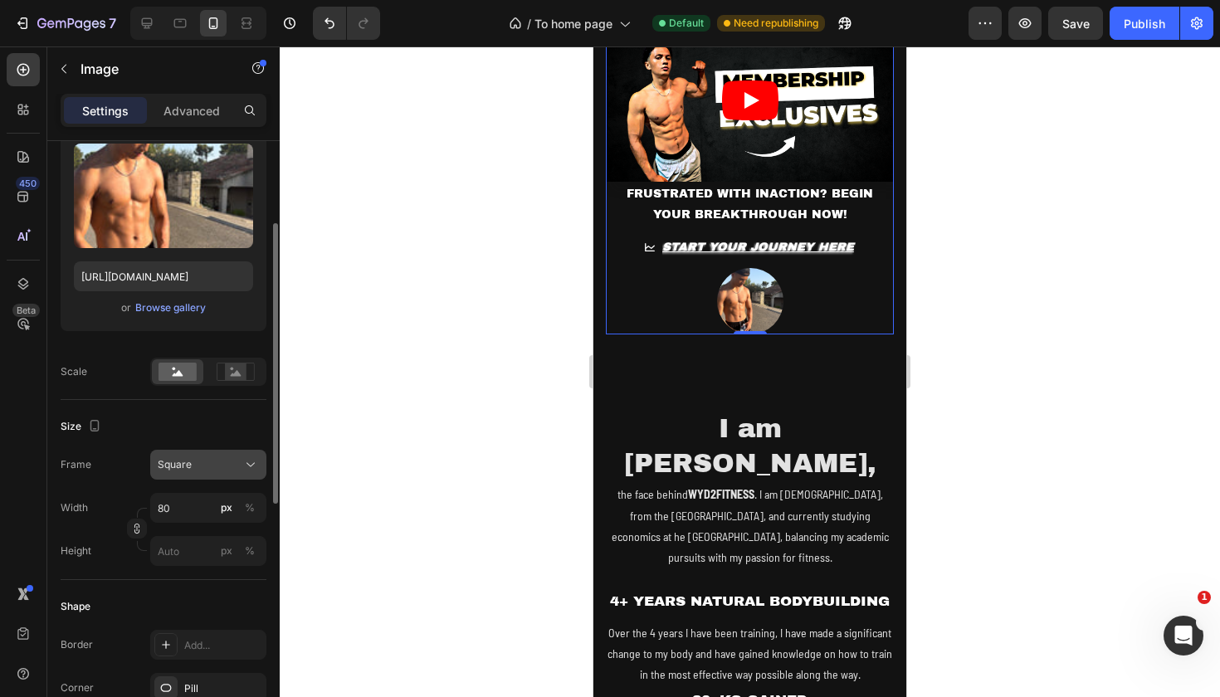
click at [219, 466] on div "Square" at bounding box center [198, 464] width 81 height 15
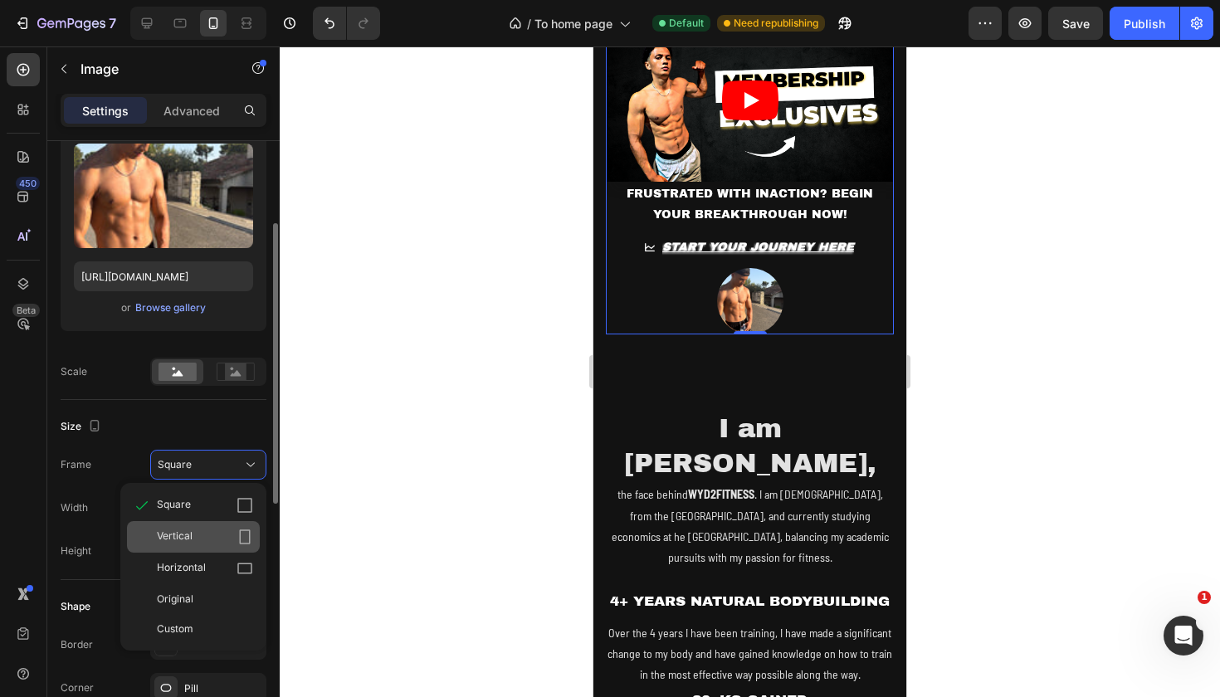
click at [209, 540] on div "Vertical" at bounding box center [205, 537] width 96 height 17
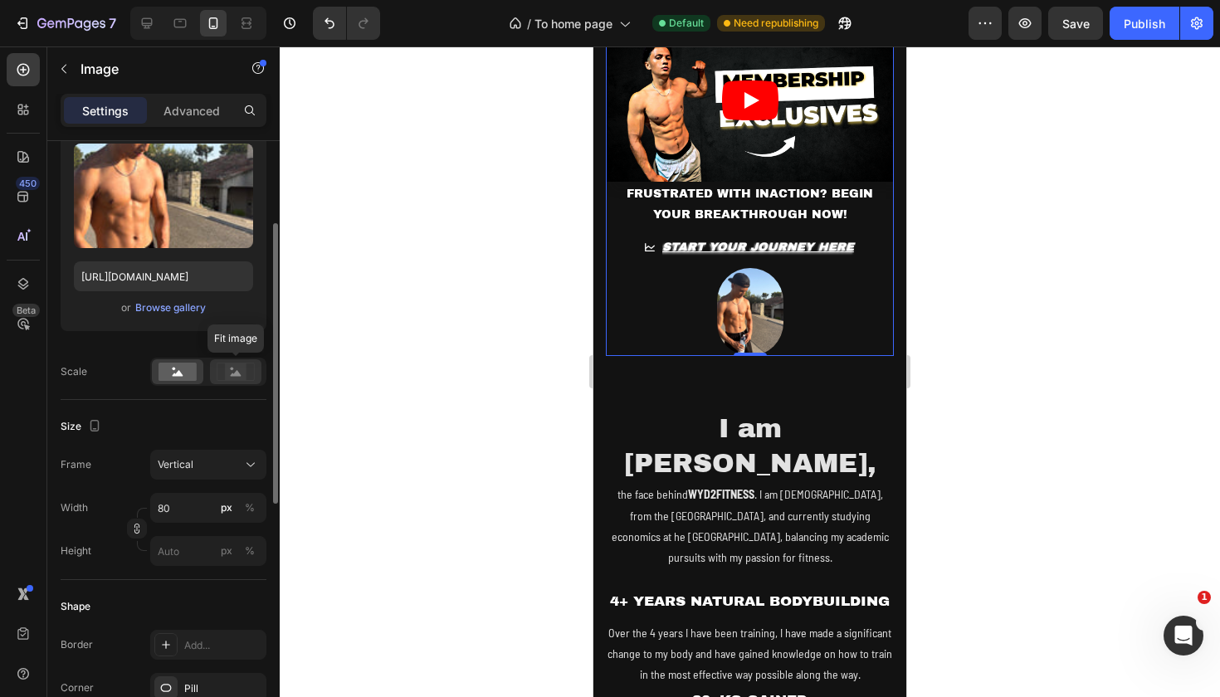
click at [233, 367] on rect at bounding box center [236, 372] width 22 height 17
click at [188, 359] on div at bounding box center [177, 371] width 51 height 25
click at [207, 677] on div "Pill" at bounding box center [208, 688] width 116 height 30
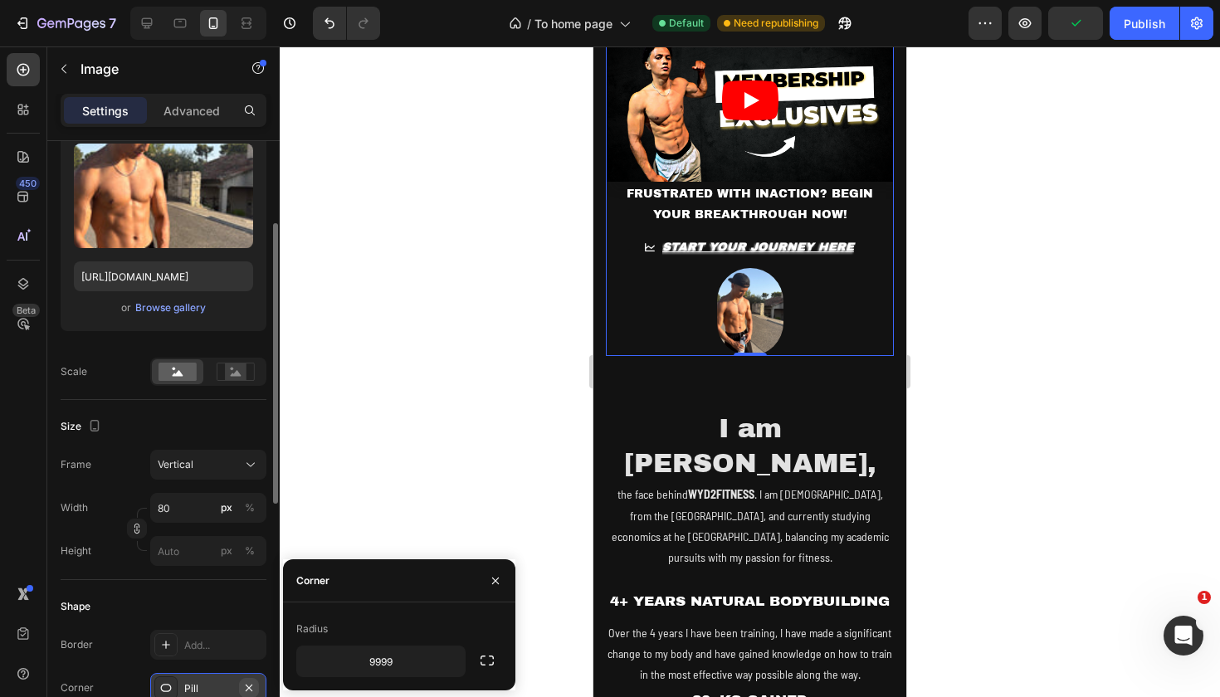
click at [251, 687] on icon "button" at bounding box center [248, 687] width 13 height 13
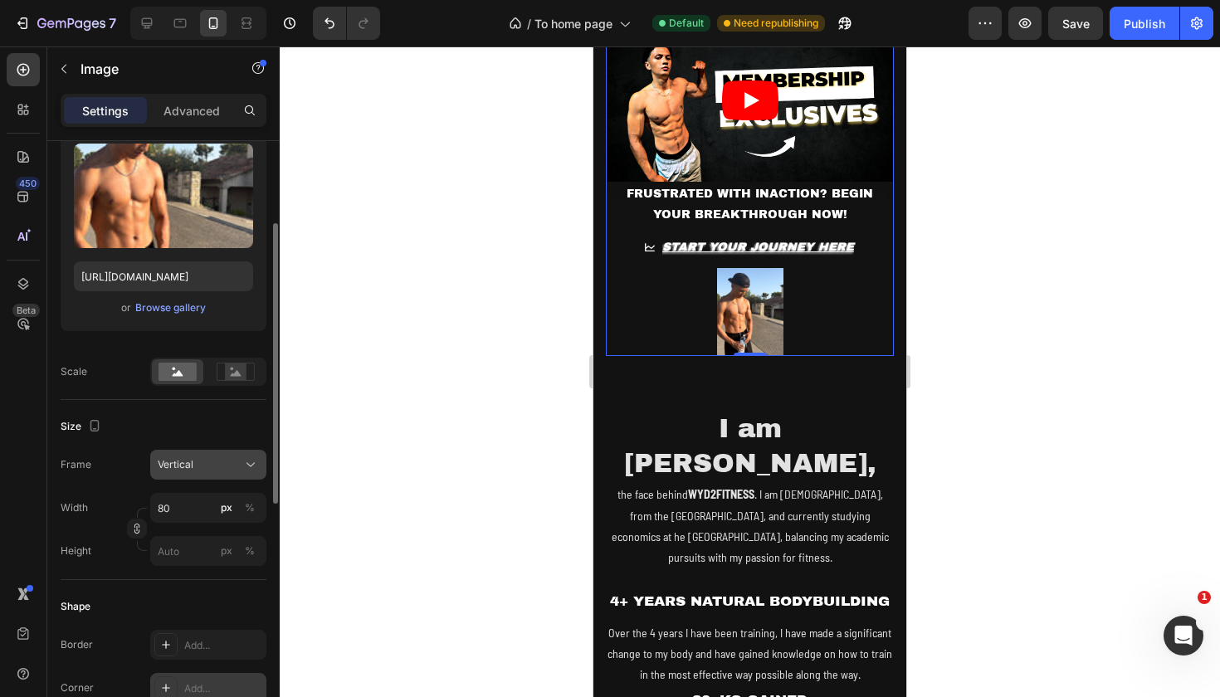
click at [209, 468] on div "Vertical" at bounding box center [198, 464] width 81 height 15
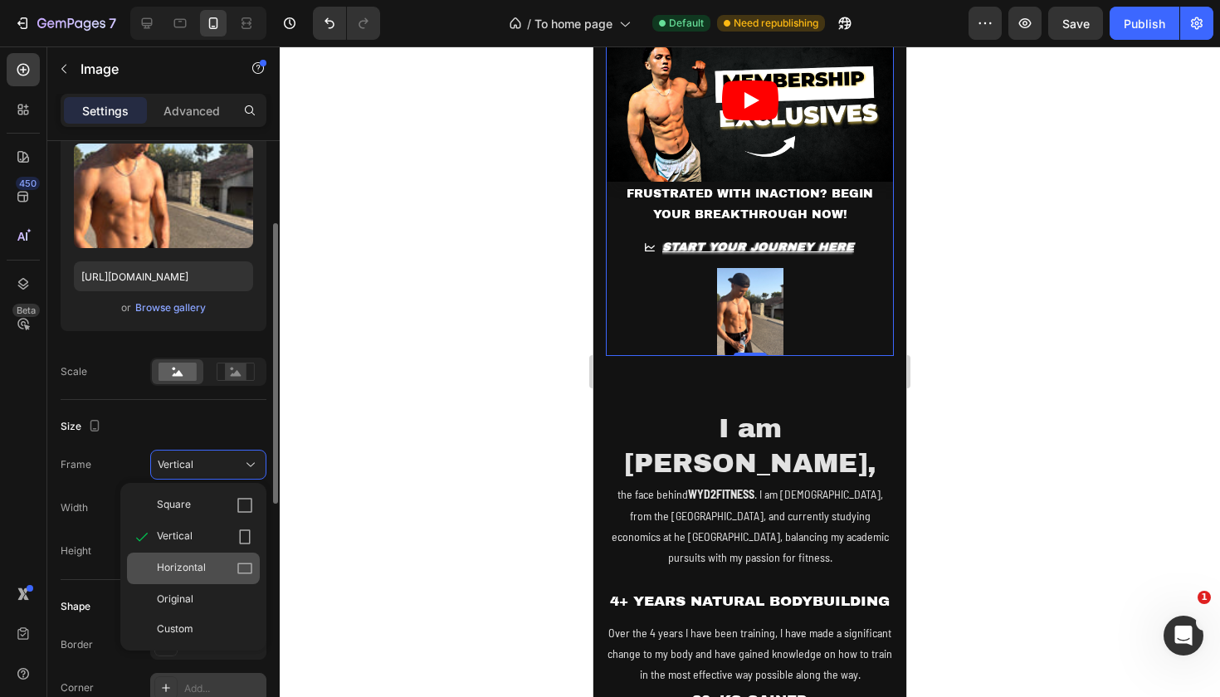
click at [197, 562] on span "Horizontal" at bounding box center [181, 568] width 49 height 17
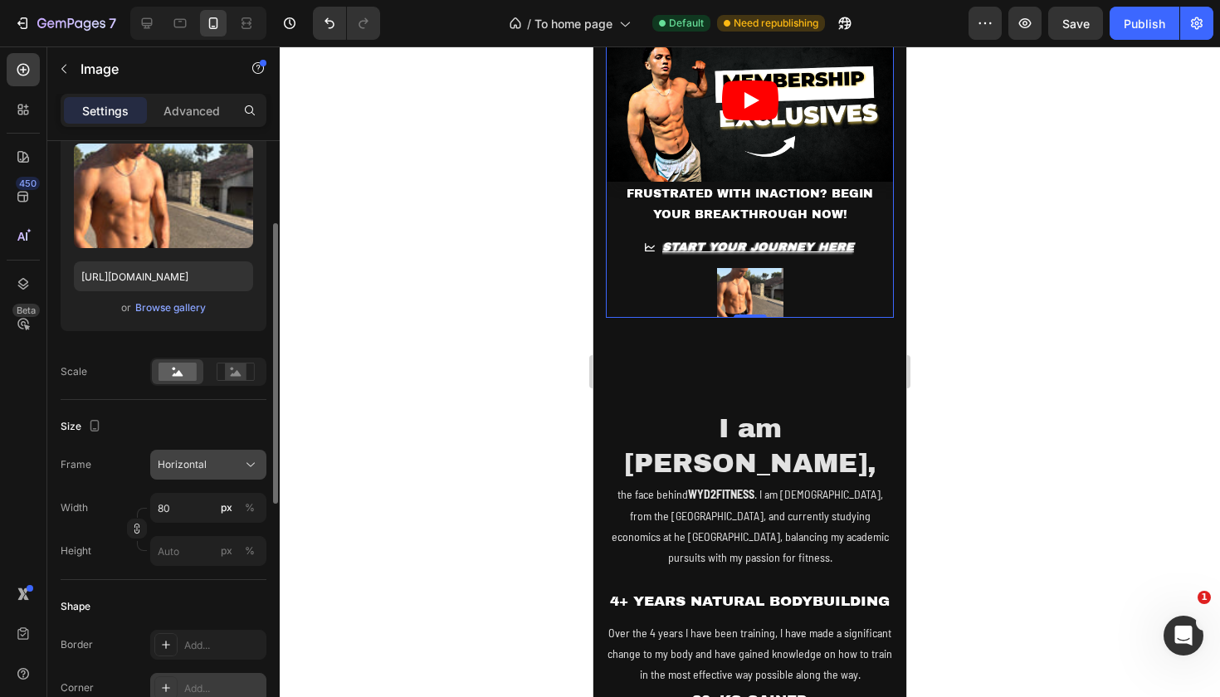
click at [208, 471] on div "Horizontal" at bounding box center [198, 464] width 81 height 15
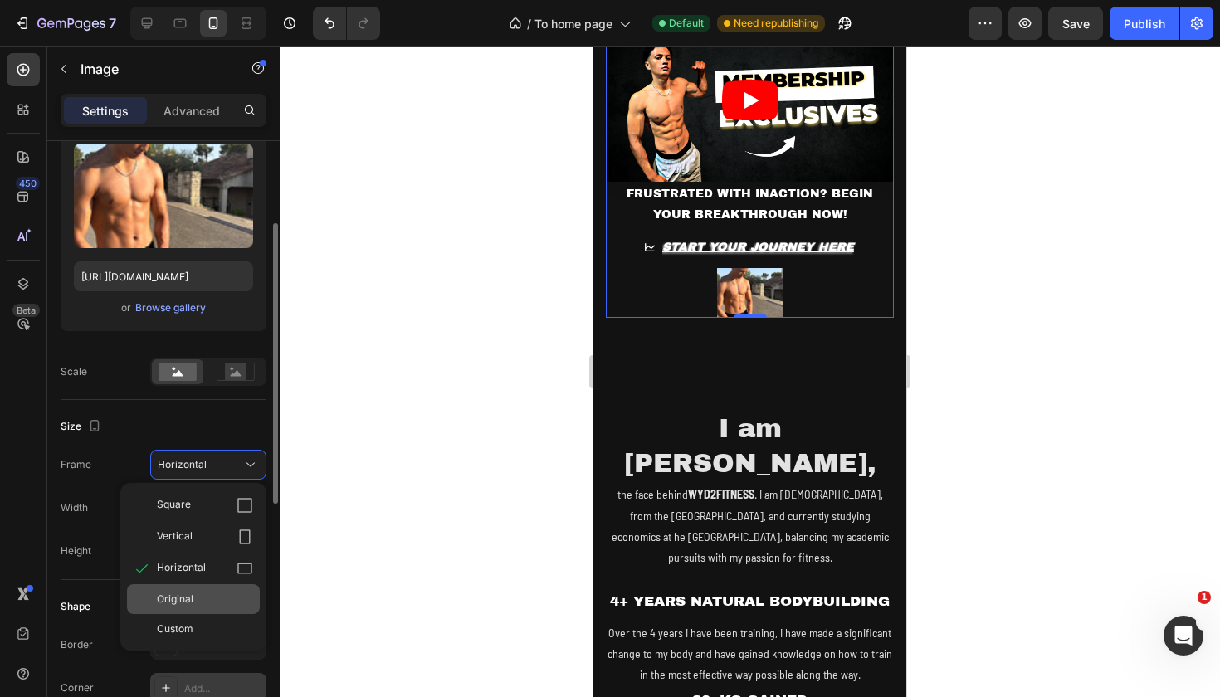
click at [198, 604] on div "Original" at bounding box center [205, 599] width 96 height 15
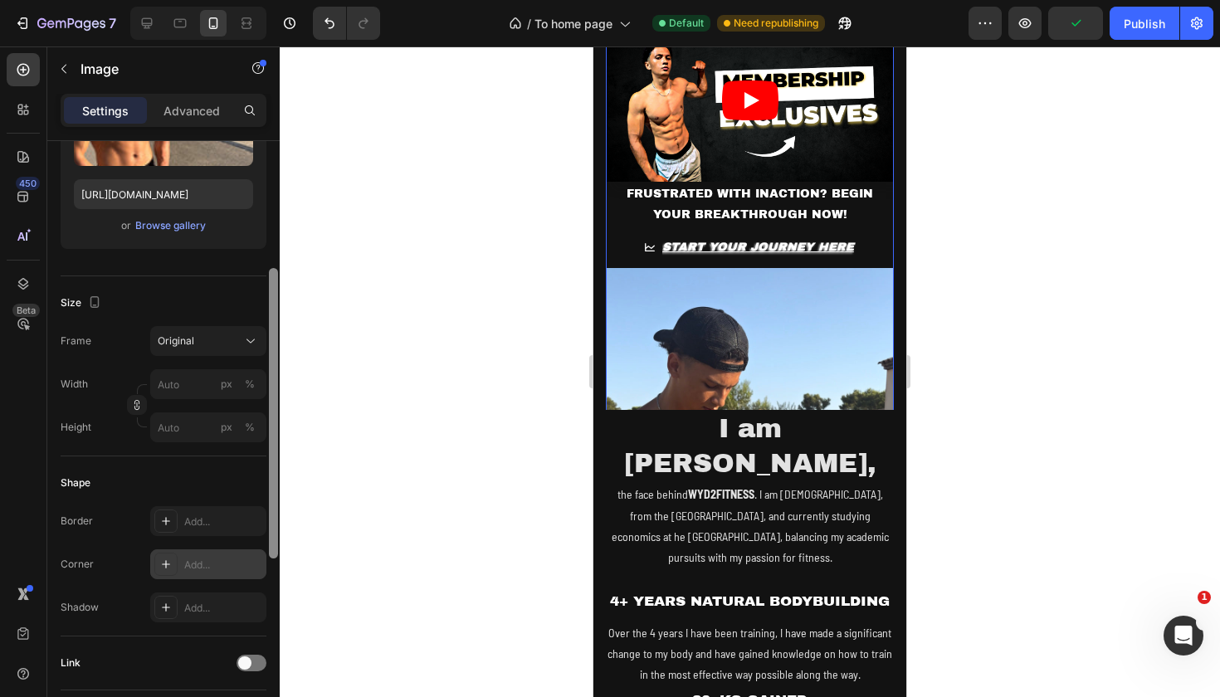
scroll to position [261, 0]
drag, startPoint x: 273, startPoint y: 426, endPoint x: 265, endPoint y: 467, distance: 41.5
click at [266, 467] on div "Style Circle Source Upload Image [URL][DOMAIN_NAME] or Browse gallery Size Fram…" at bounding box center [163, 442] width 232 height 603
click at [201, 383] on input "px %" at bounding box center [208, 383] width 116 height 30
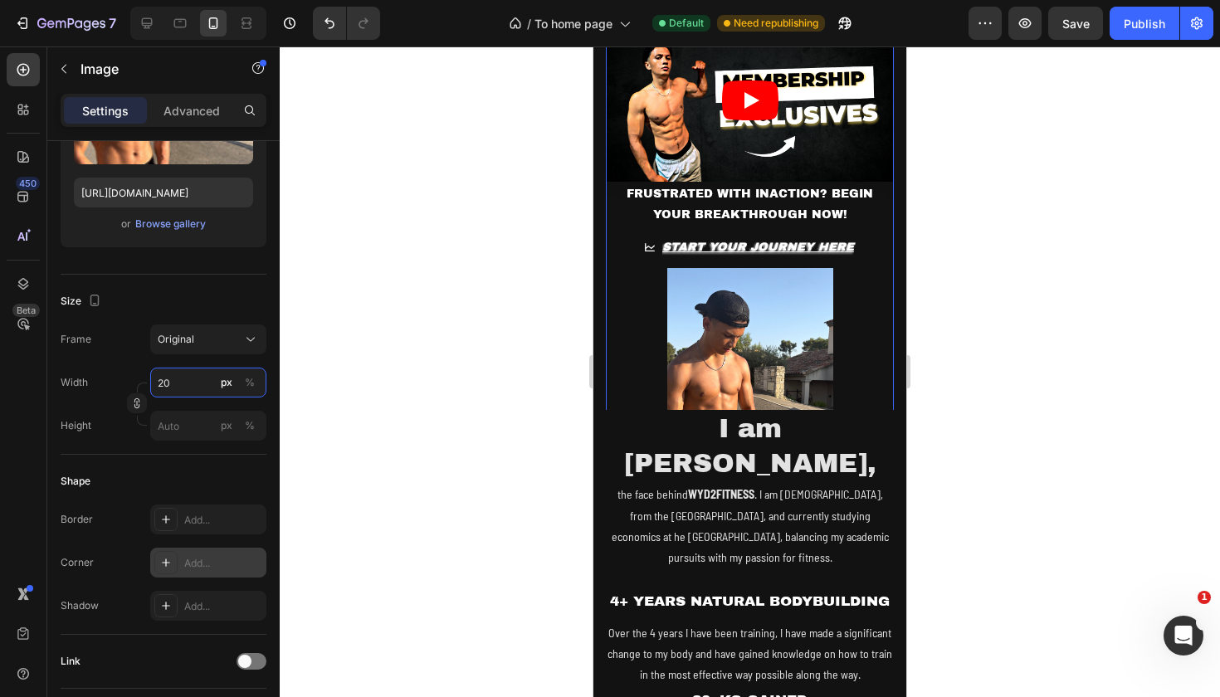
type input "2"
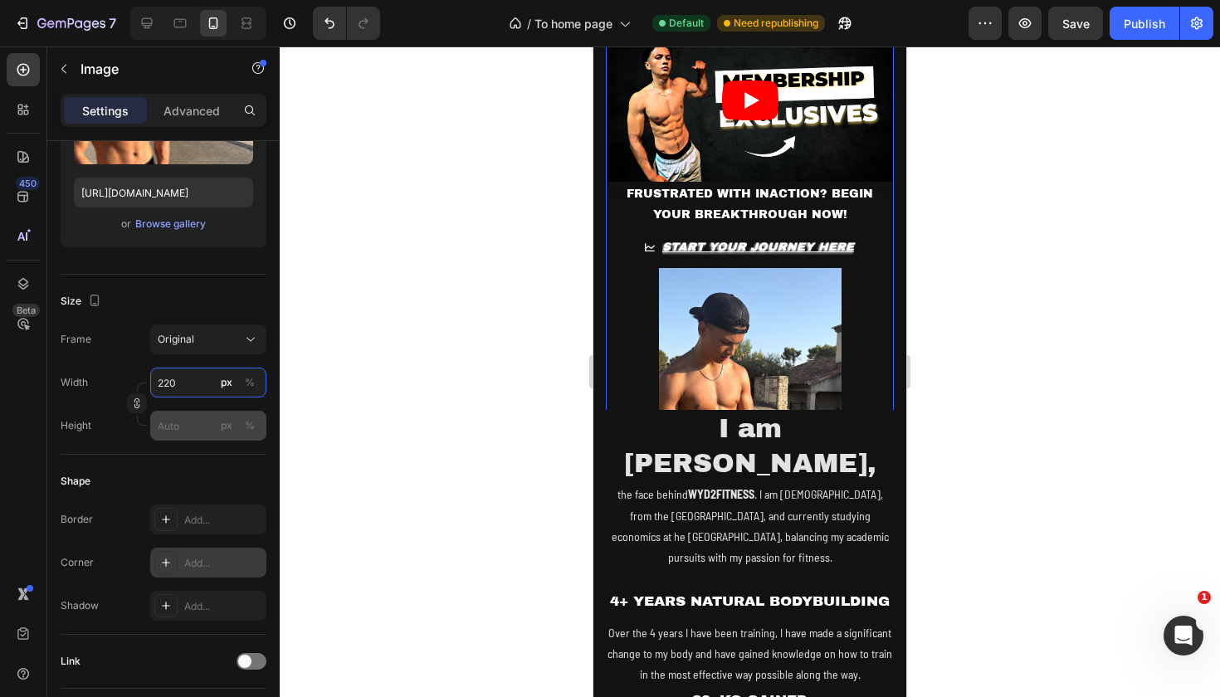
type input "220"
click at [186, 424] on input "px %" at bounding box center [208, 426] width 116 height 30
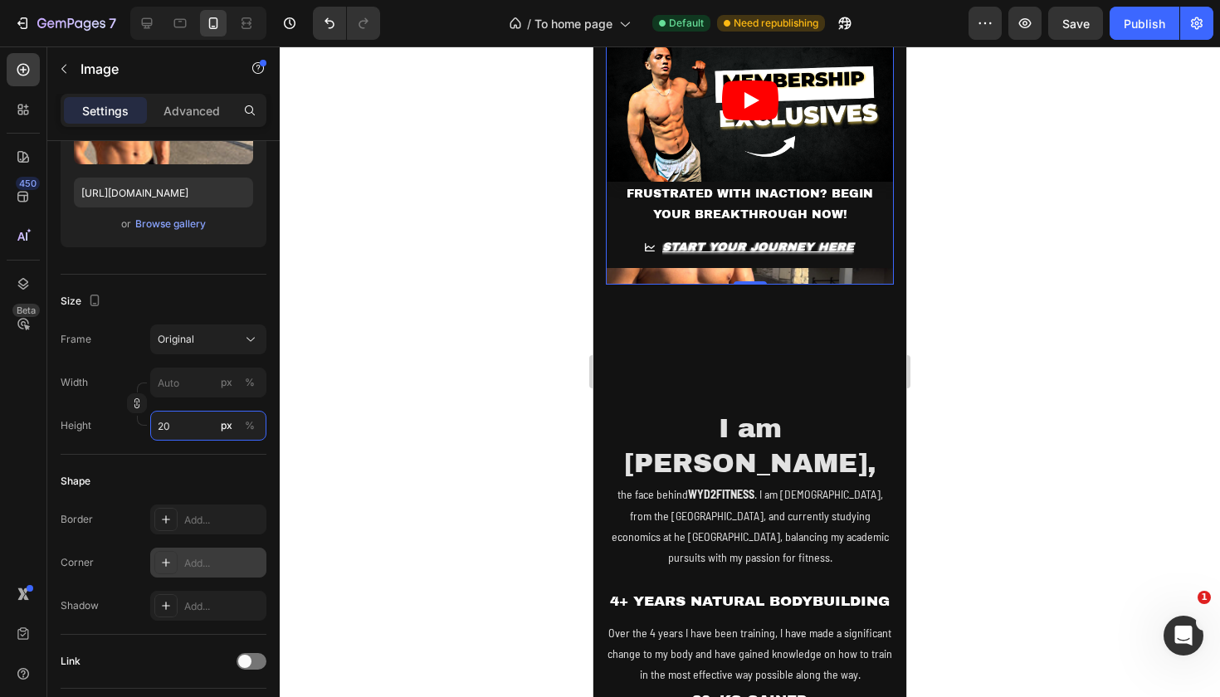
type input "2"
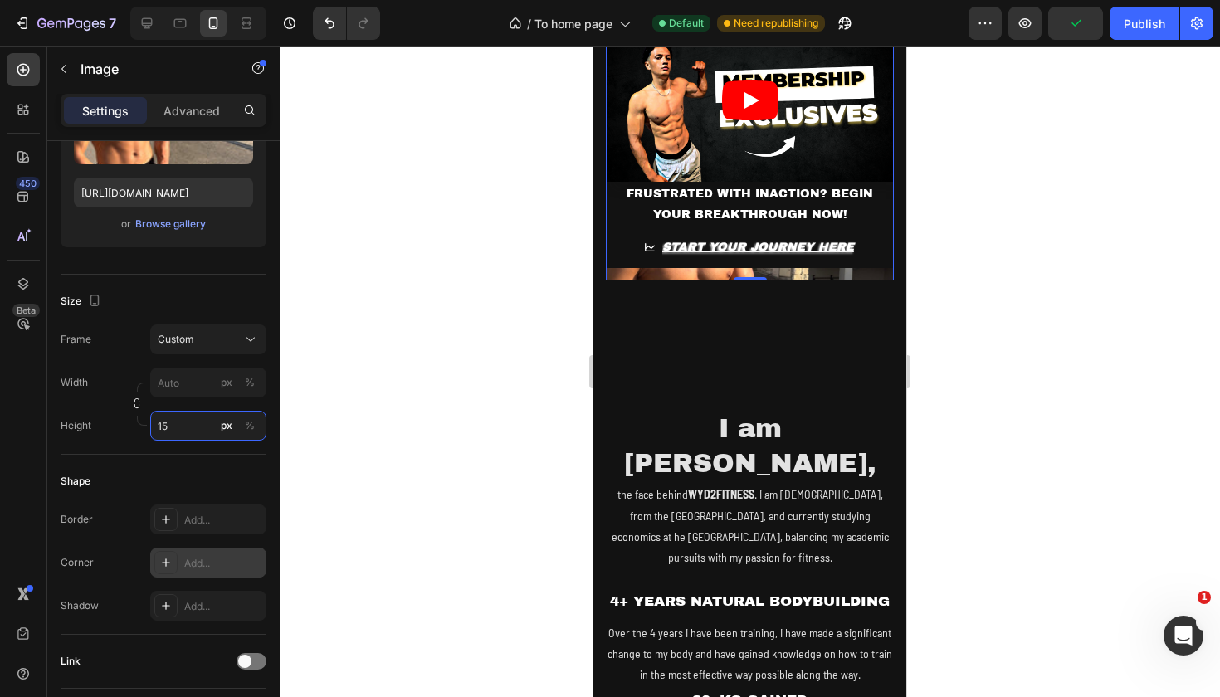
type input "1"
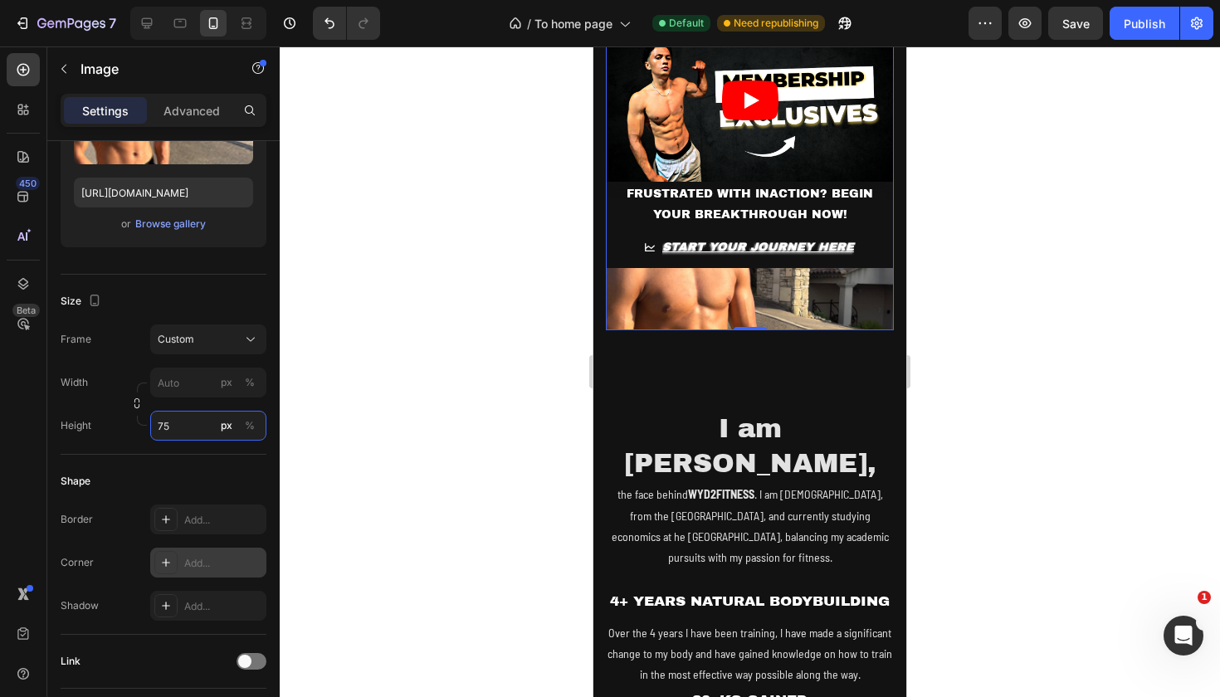
type input "7"
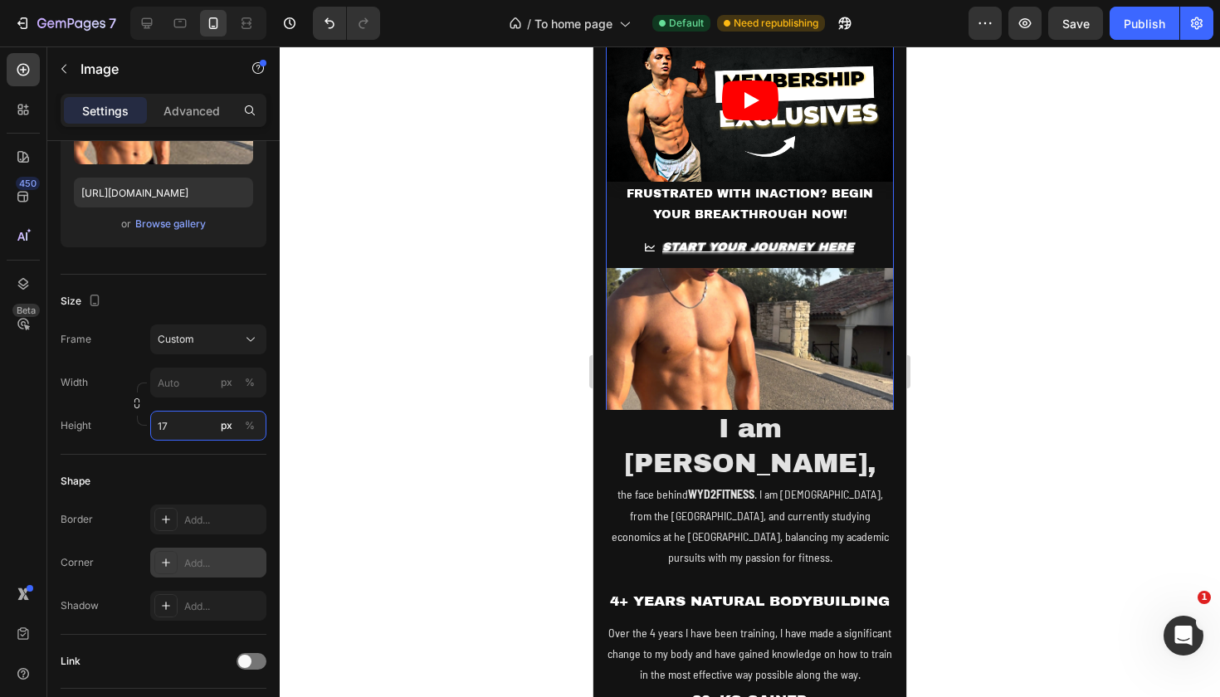
type input "1"
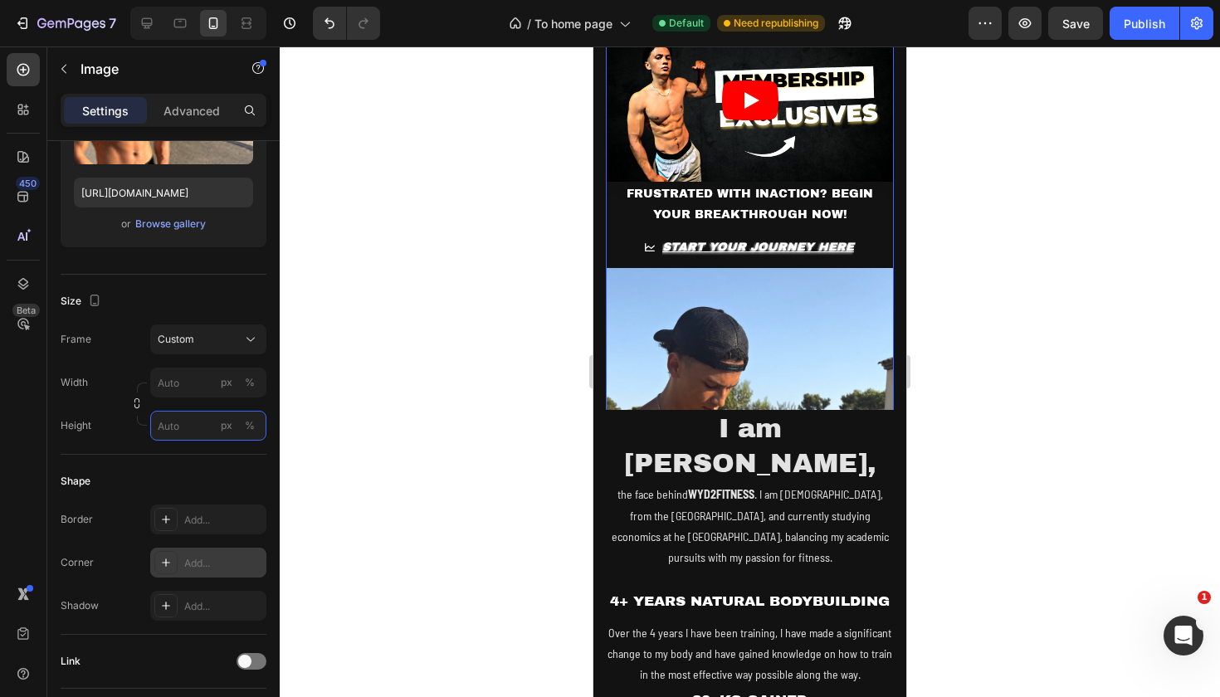
type input "1"
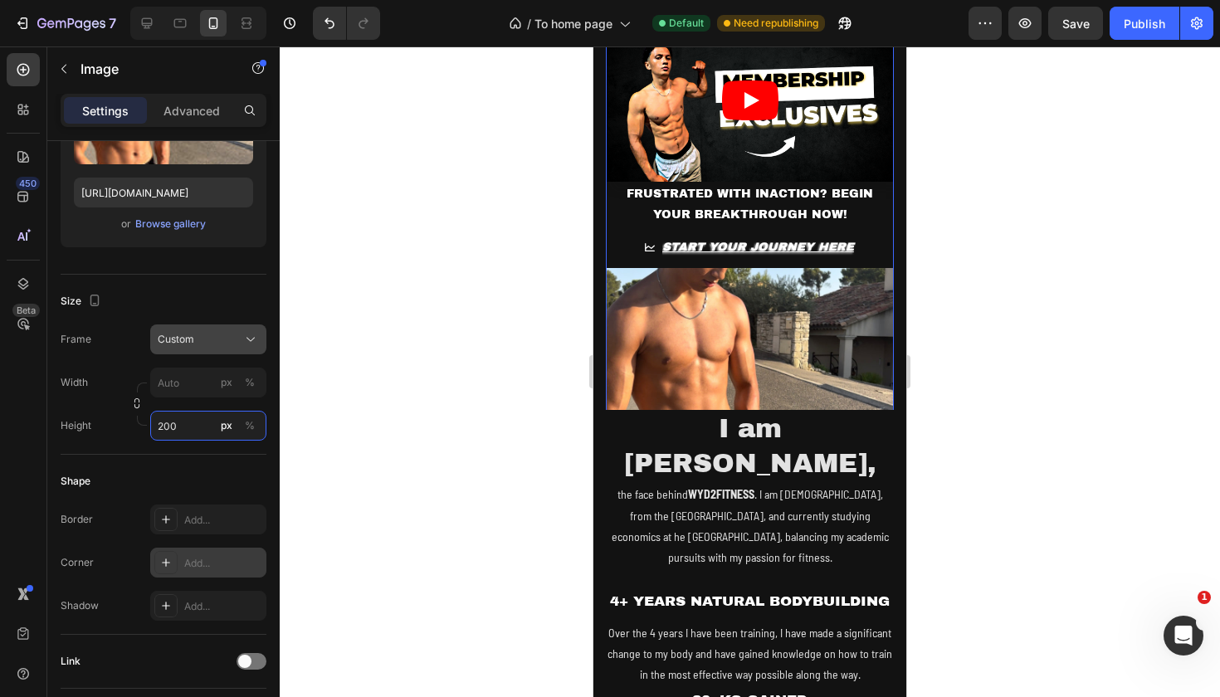
type input "200"
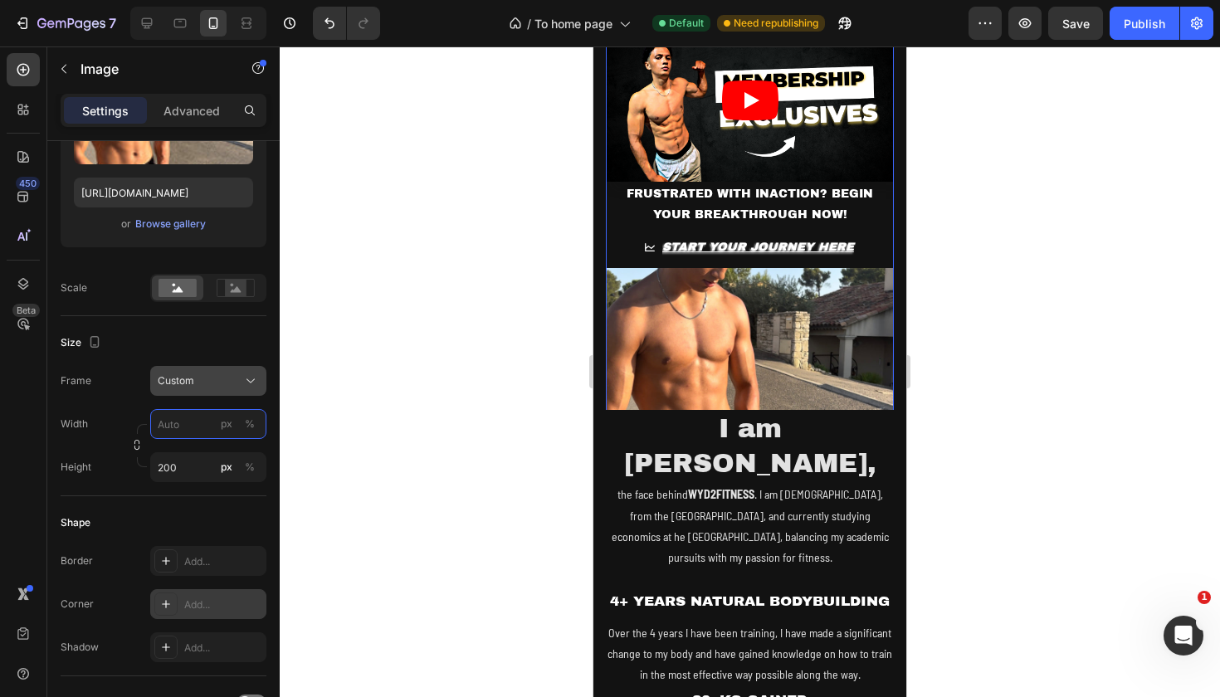
click at [178, 383] on div "Frame Custom Width px % Height 200 px %" at bounding box center [164, 424] width 206 height 116
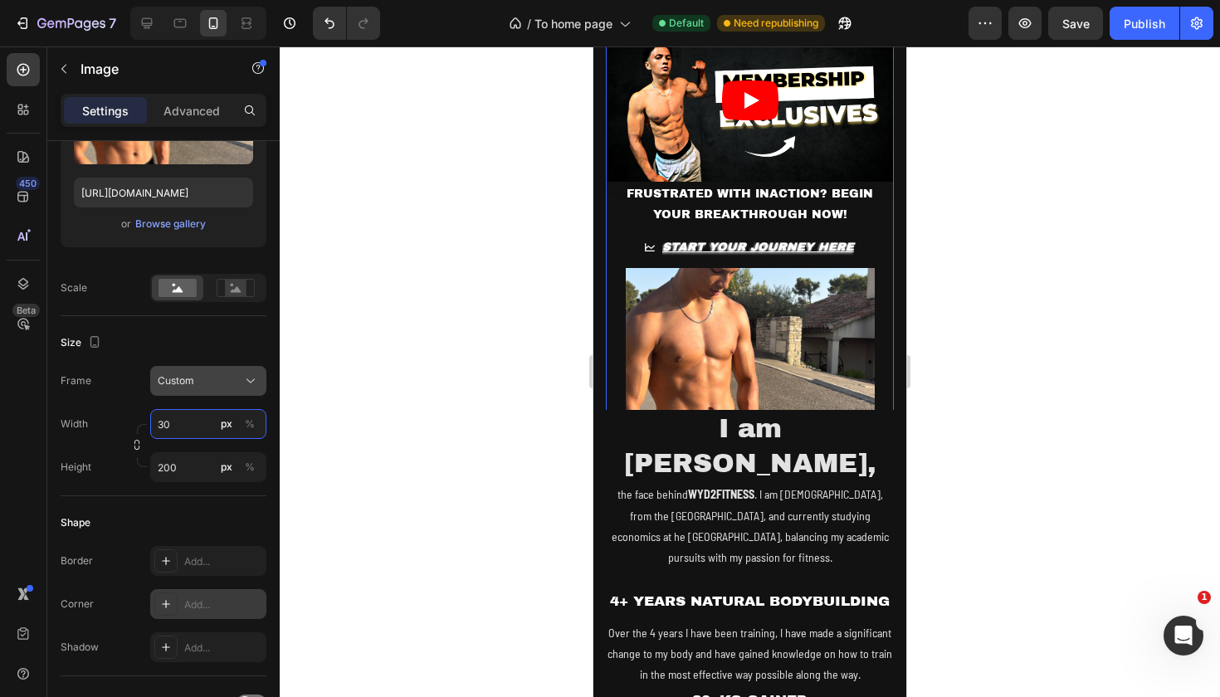
type input "3"
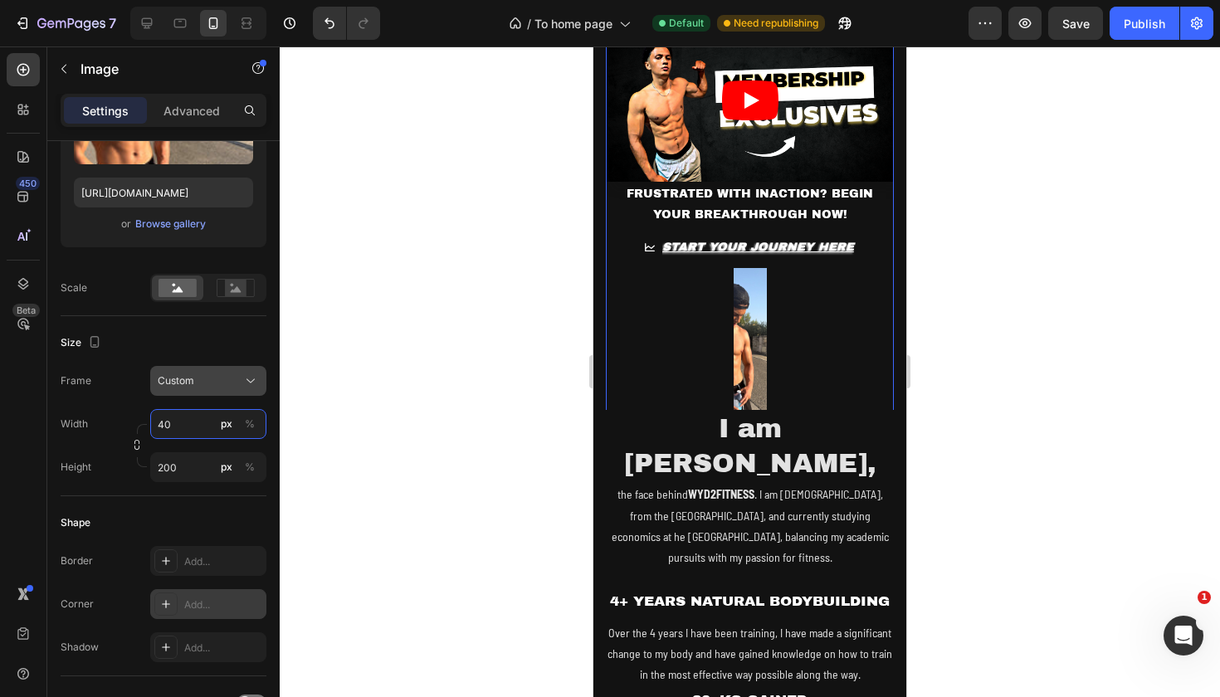
type input "4"
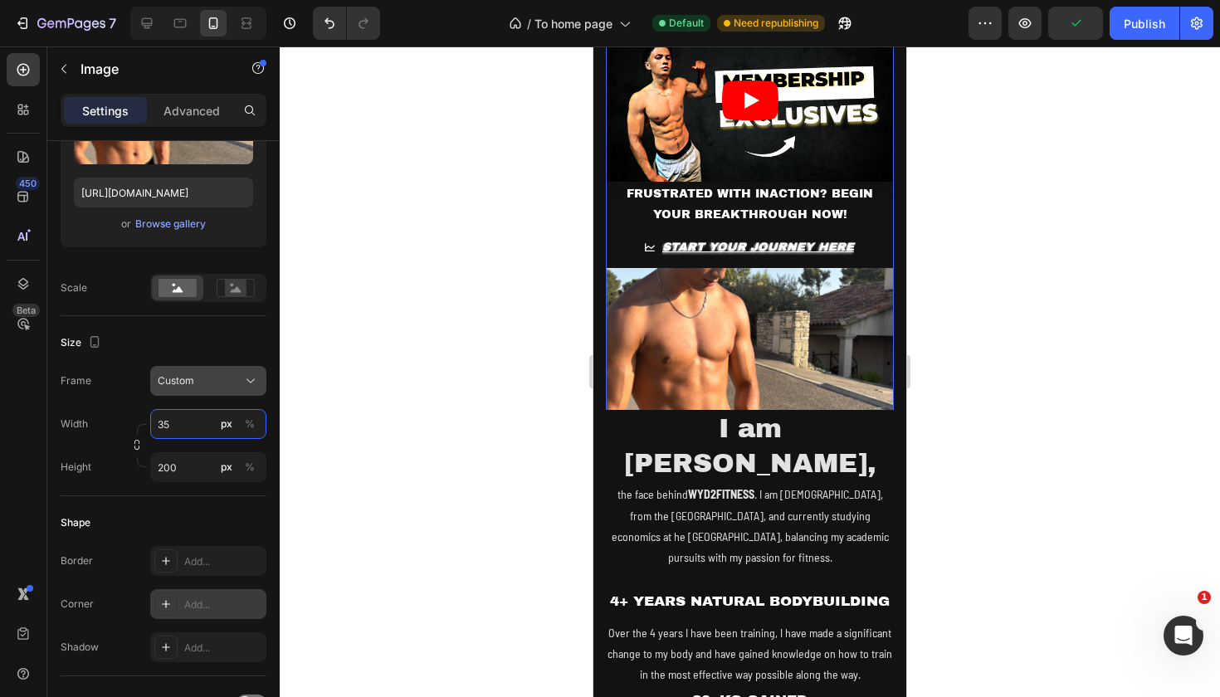
type input "3"
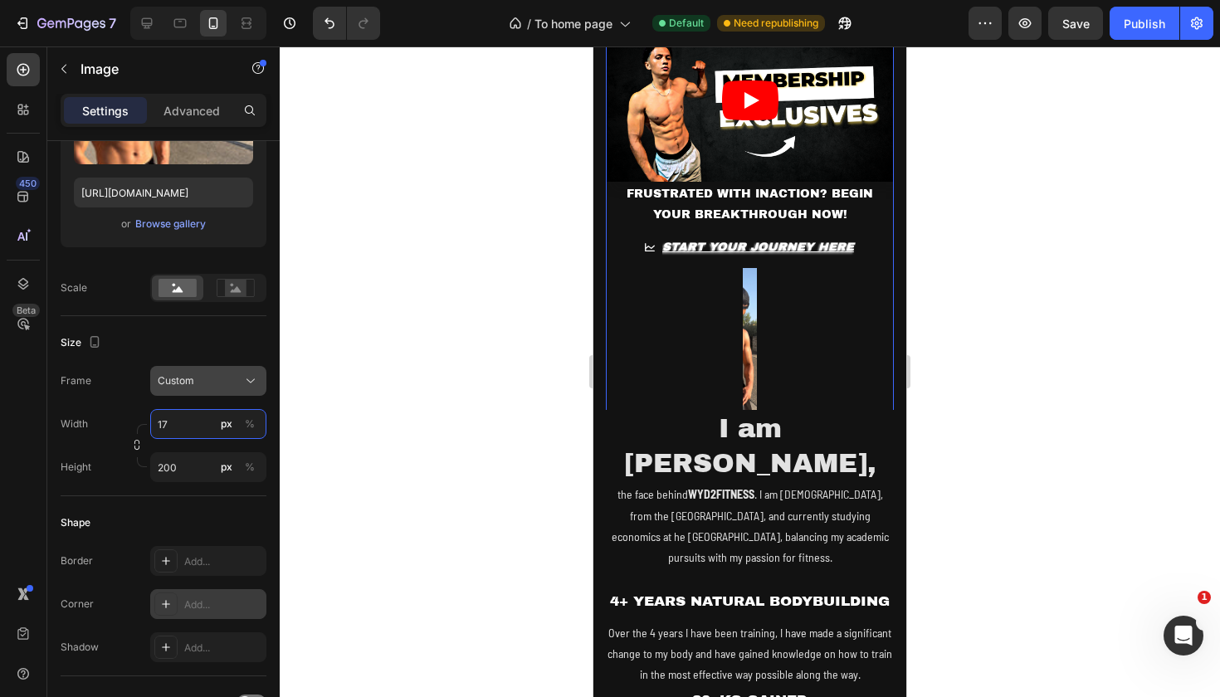
type input "1"
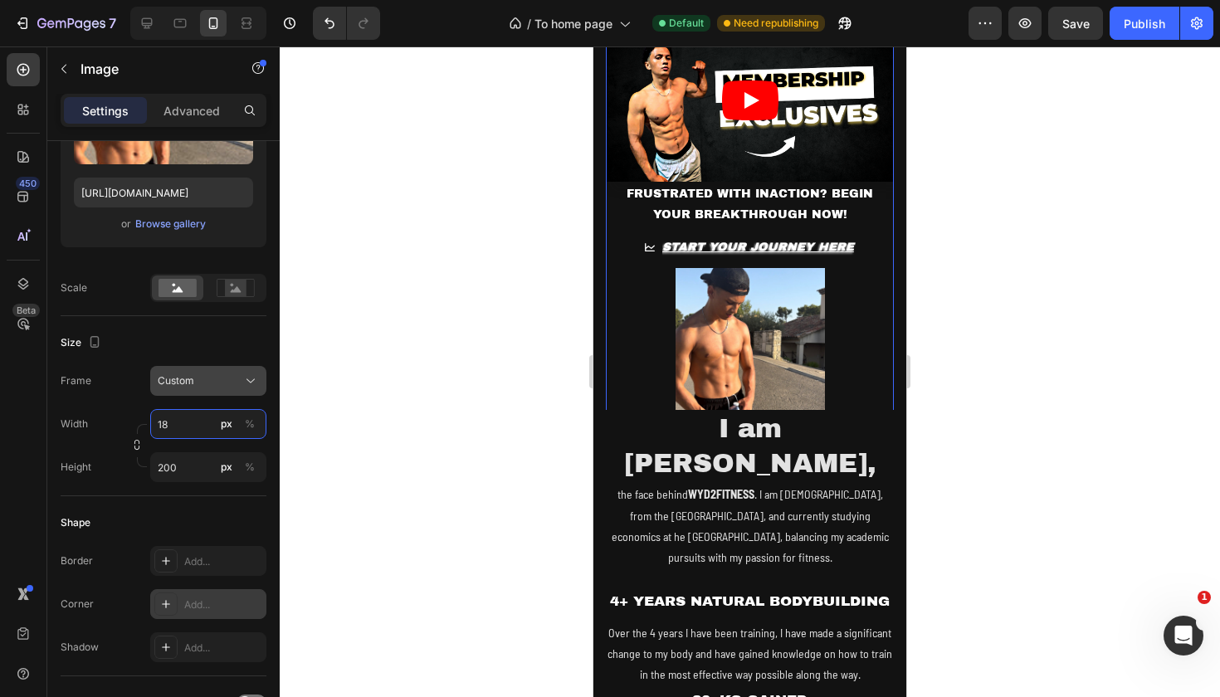
type input "1"
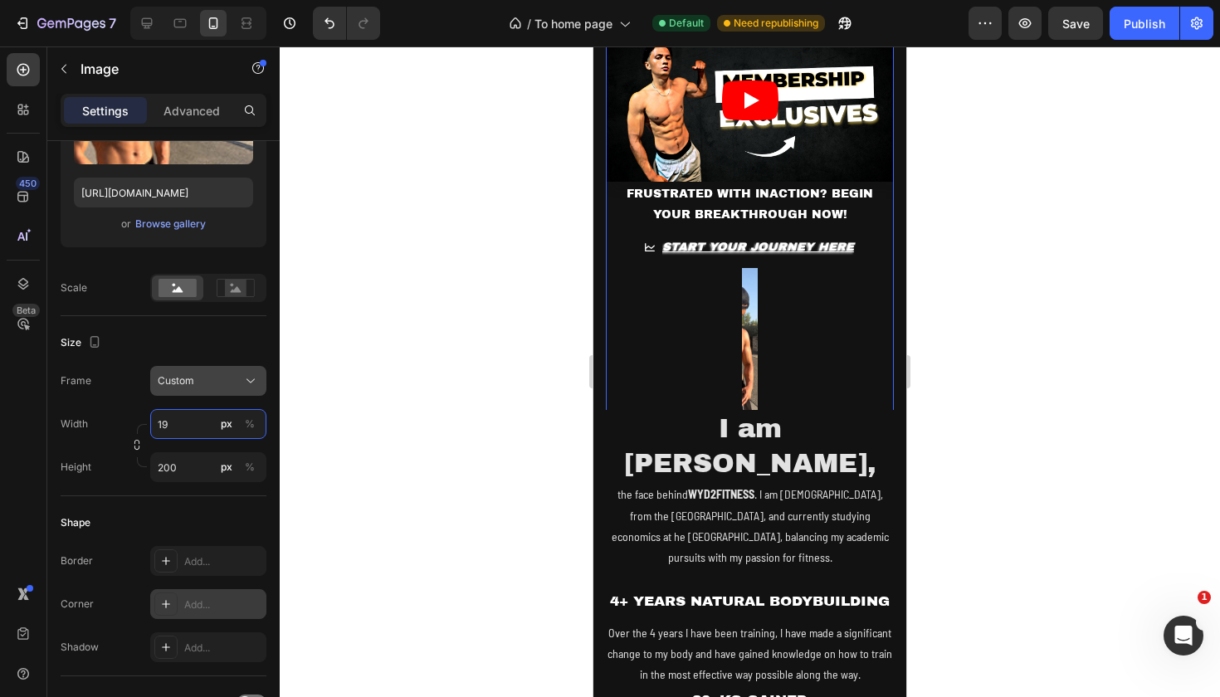
type input "1"
type input "2"
type input "210"
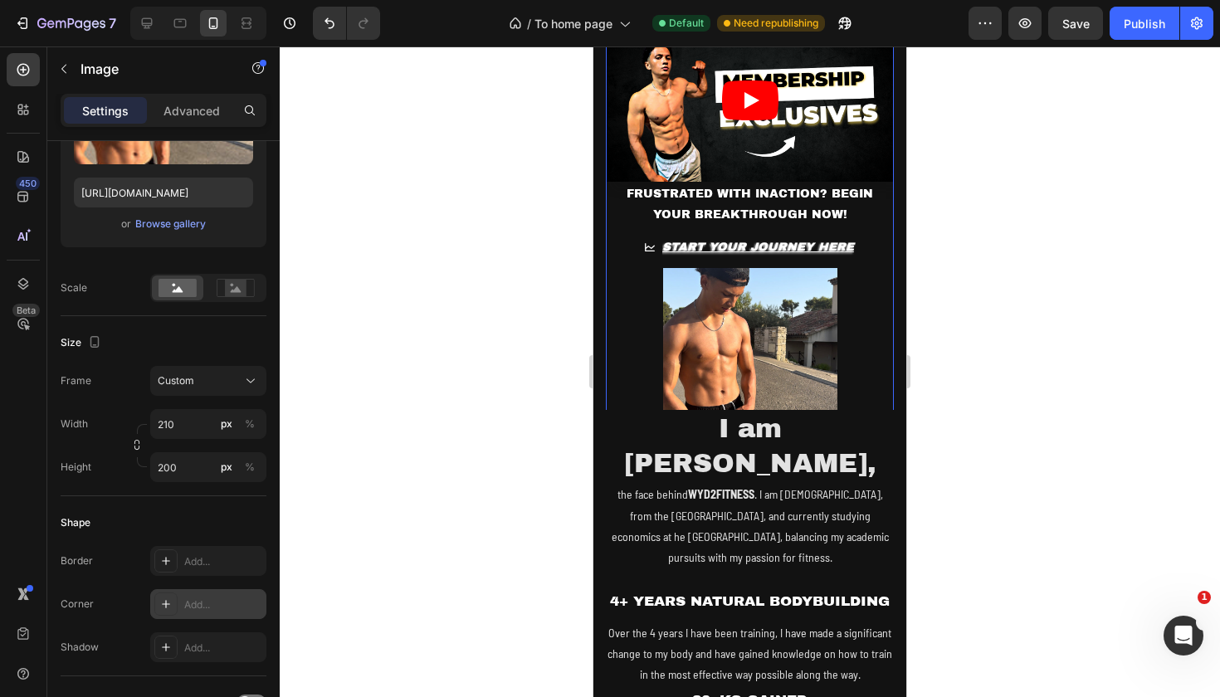
click at [1023, 302] on div at bounding box center [750, 371] width 940 height 651
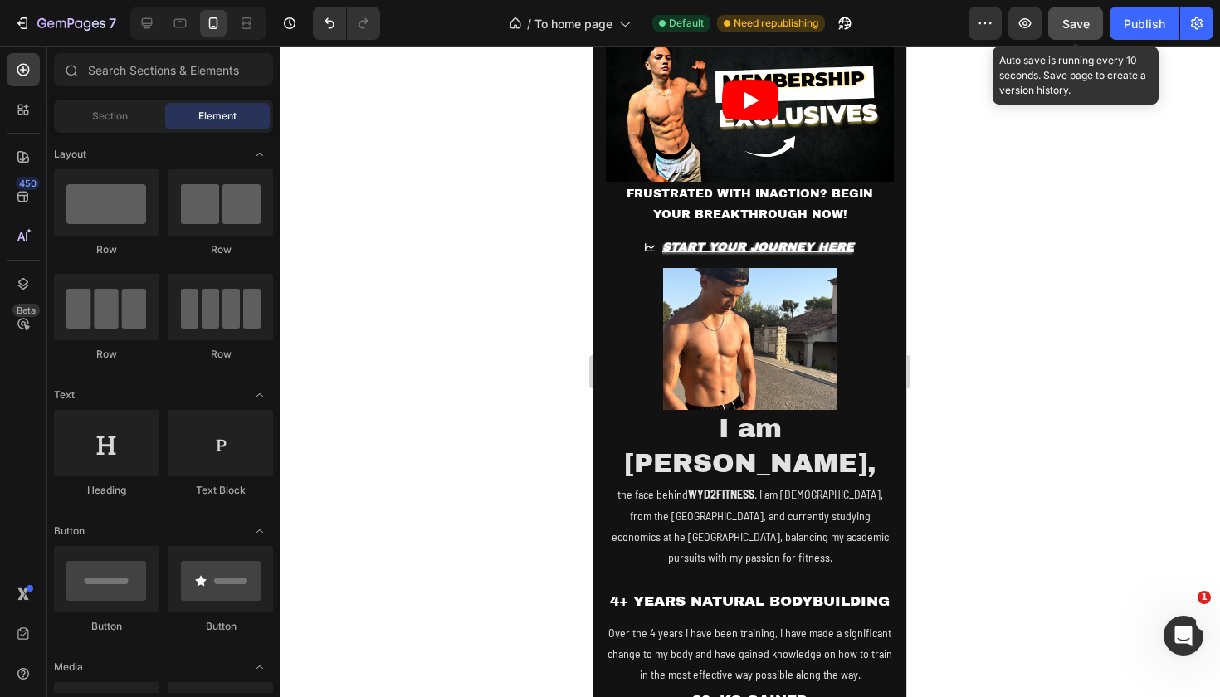
click at [1088, 25] on span "Save" at bounding box center [1076, 24] width 27 height 14
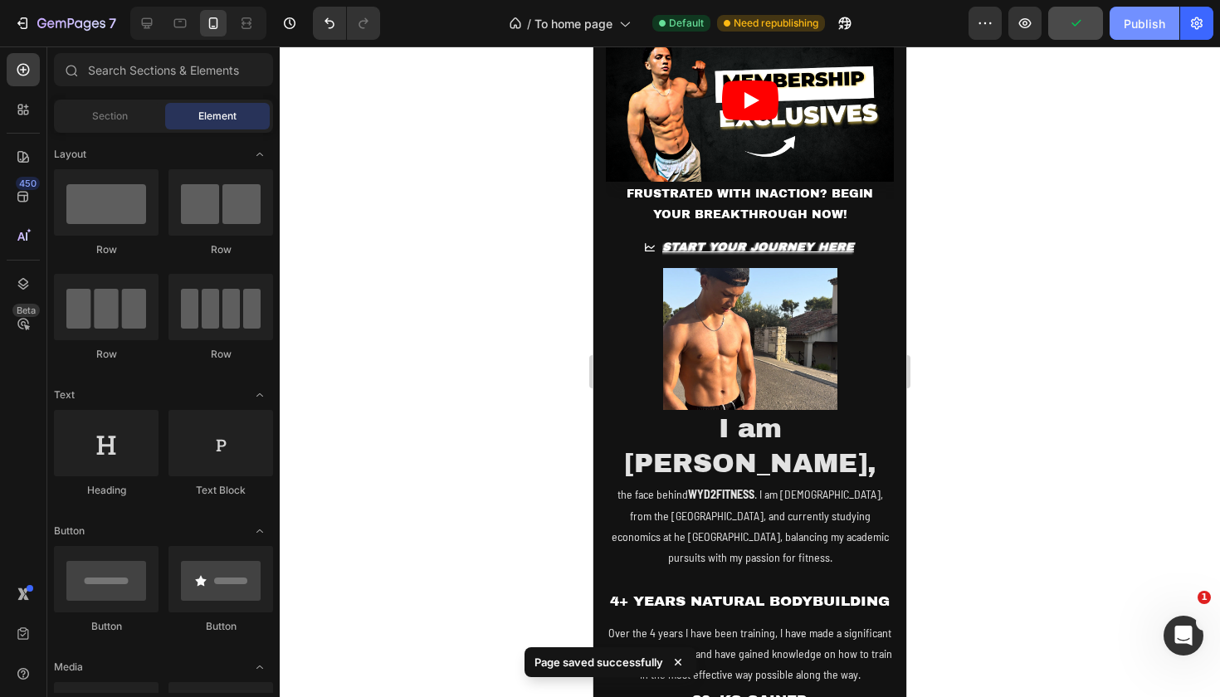
click at [1140, 27] on div "Publish" at bounding box center [1145, 23] width 42 height 17
